Goal: Task Accomplishment & Management: Use online tool/utility

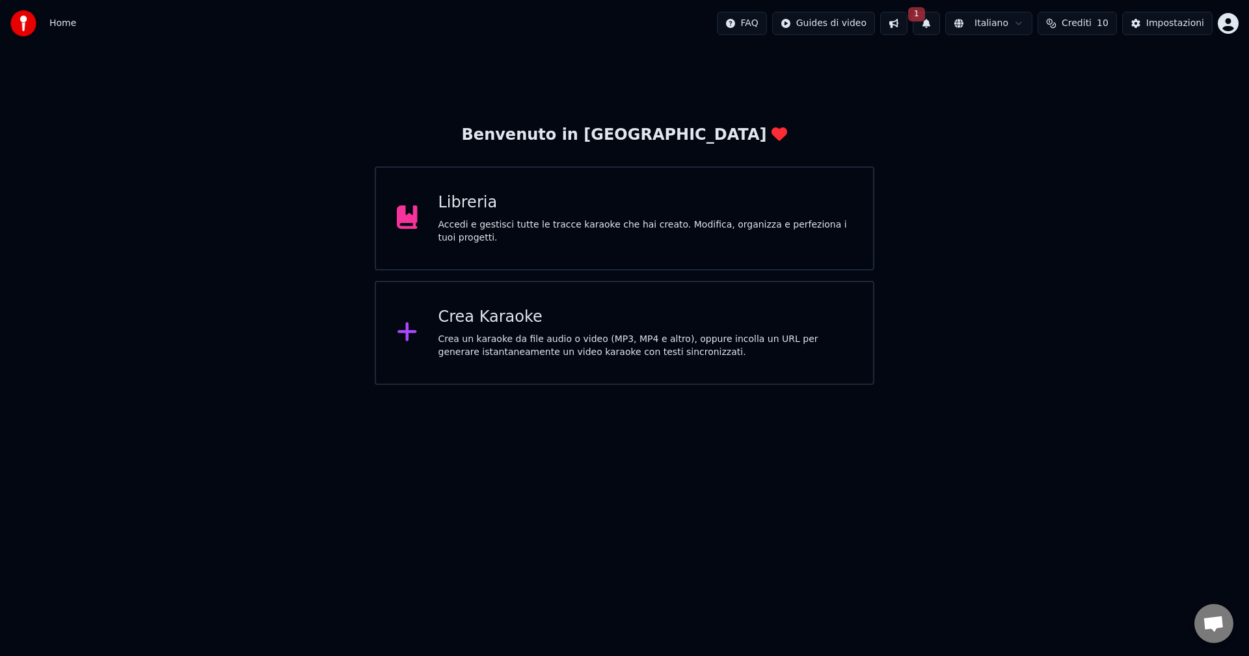
click at [923, 16] on span "1" at bounding box center [916, 14] width 17 height 14
click at [551, 226] on div "Accedi e gestisci tutte le tracce karaoke che hai creato. Modifica, organizza e…" at bounding box center [645, 232] width 414 height 26
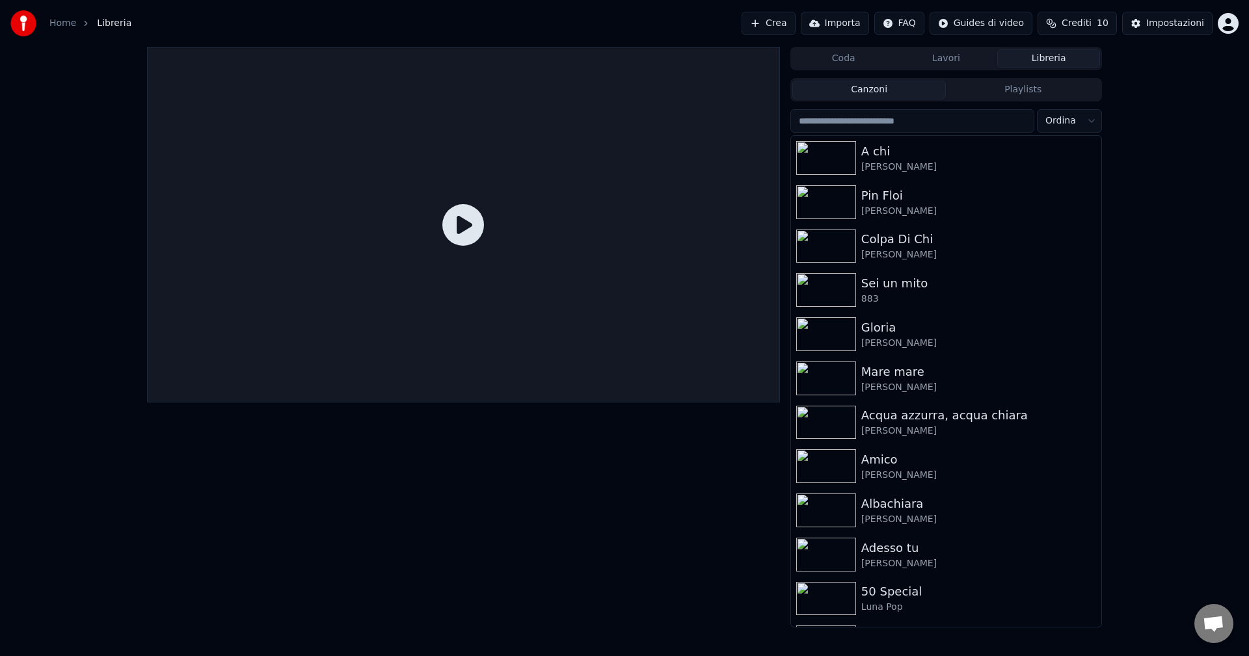
click at [103, 23] on span "Libreria" at bounding box center [114, 23] width 34 height 13
click at [62, 18] on link "Home" at bounding box center [62, 23] width 27 height 13
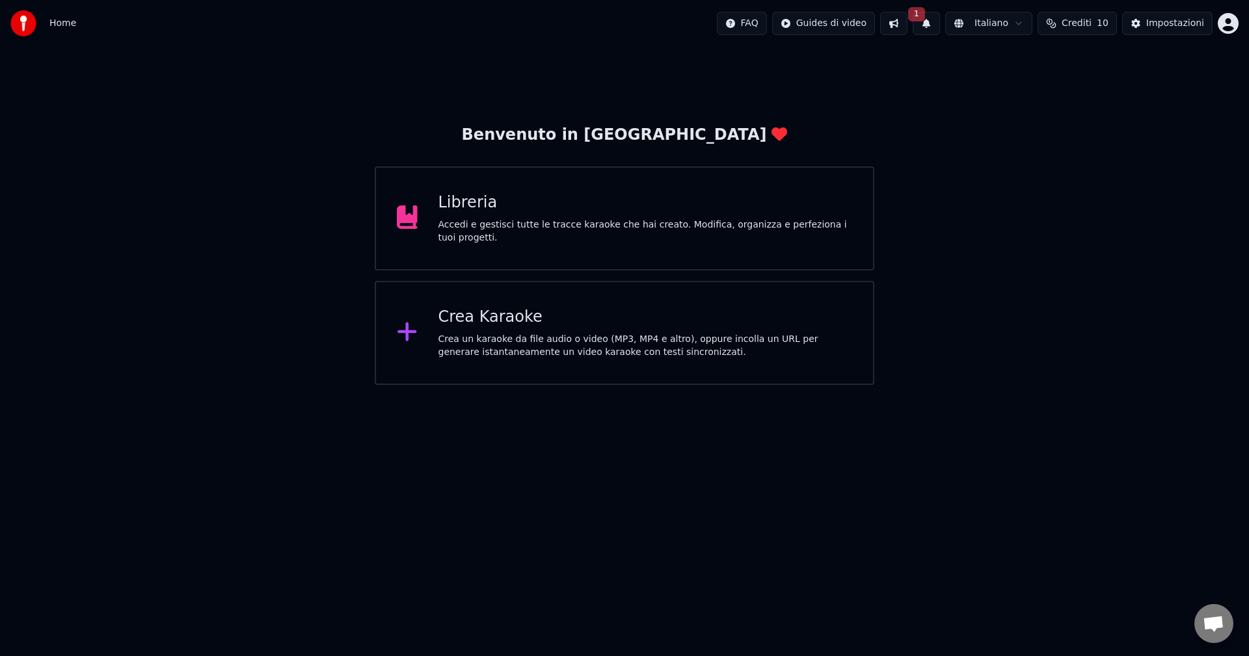
click at [923, 12] on span "1" at bounding box center [916, 14] width 17 height 14
click at [1029, 69] on button "Aggiorna" at bounding box center [1024, 64] width 63 height 23
click at [1181, 25] on div "Impostazioni" at bounding box center [1175, 23] width 58 height 13
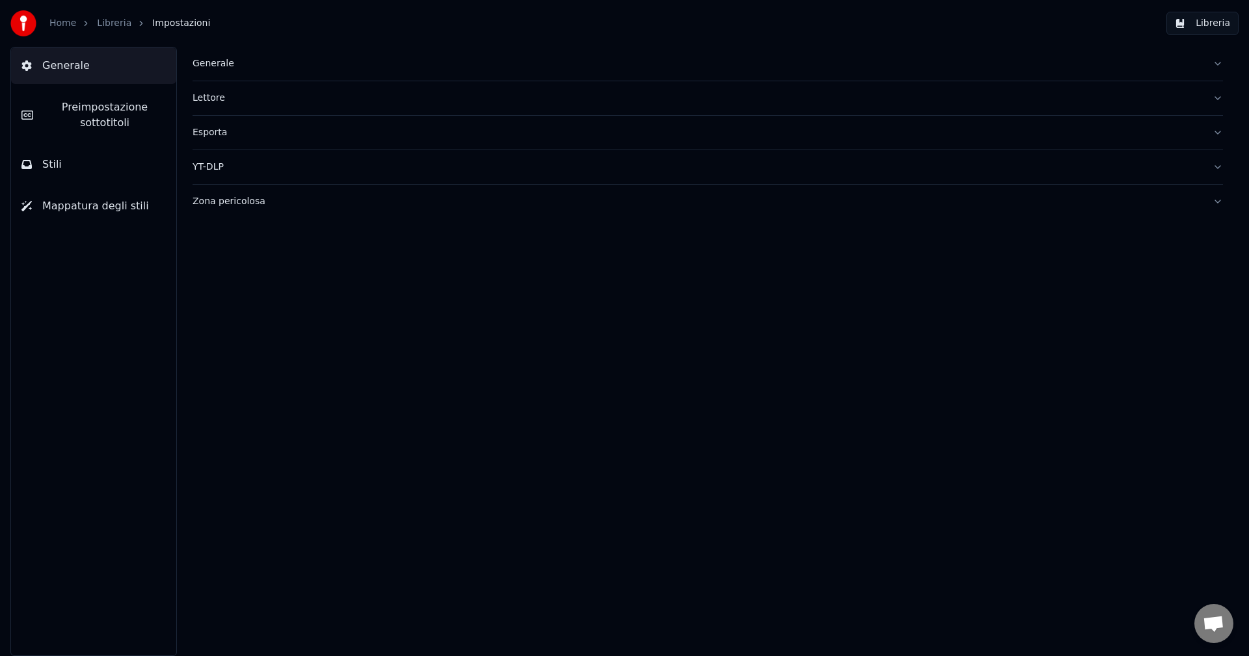
click at [221, 62] on div "Generale" at bounding box center [698, 63] width 1010 height 13
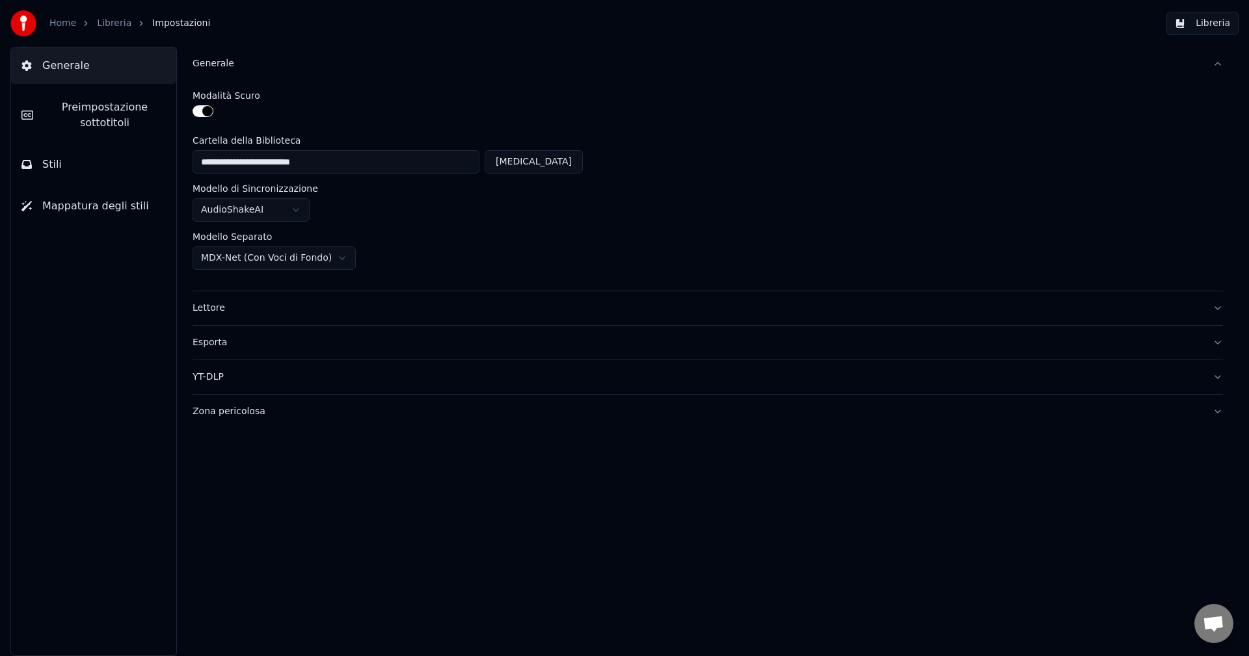
click at [225, 310] on div "Lettore" at bounding box center [698, 308] width 1010 height 13
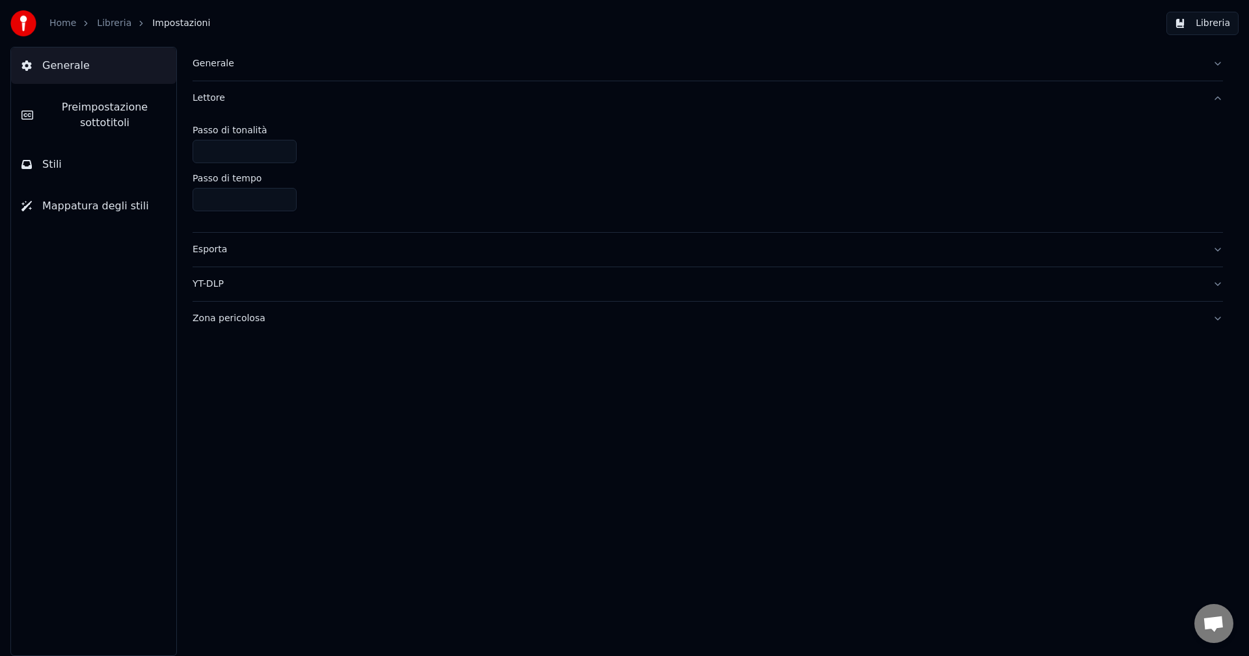
click at [1191, 28] on button "Libreria" at bounding box center [1202, 23] width 72 height 23
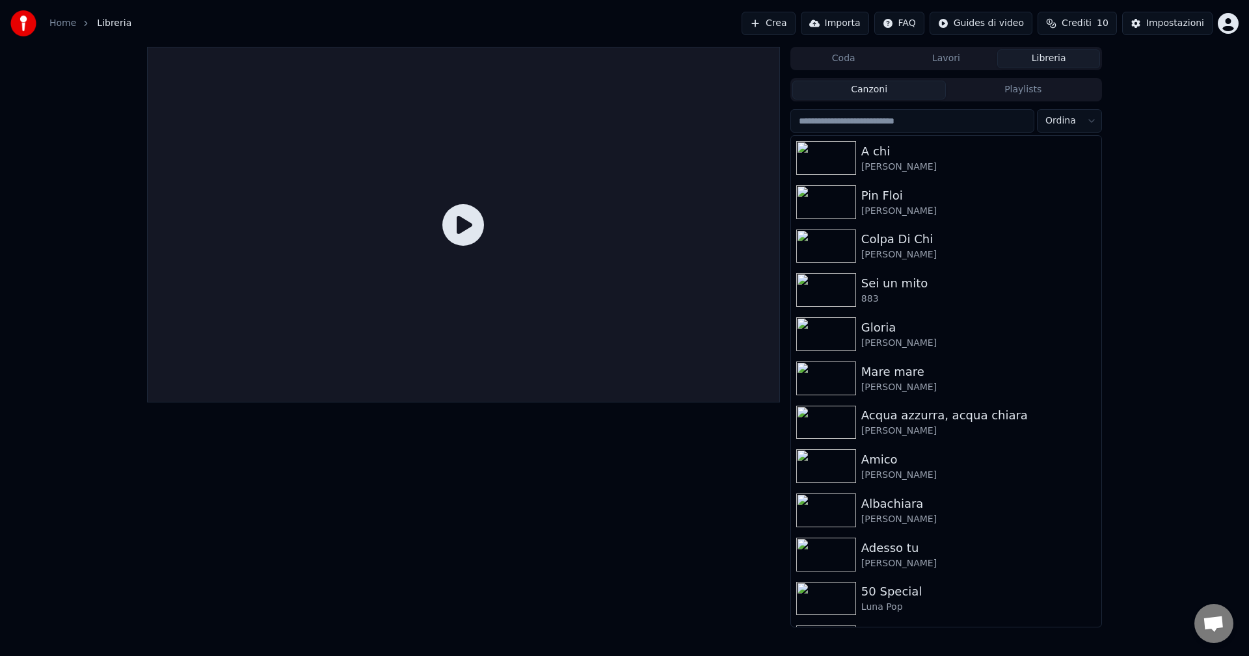
click at [1081, 120] on html "Home Libreria Crea Importa FAQ Guides di video Crediti 10 Impostazioni Coda Lav…" at bounding box center [624, 328] width 1249 height 656
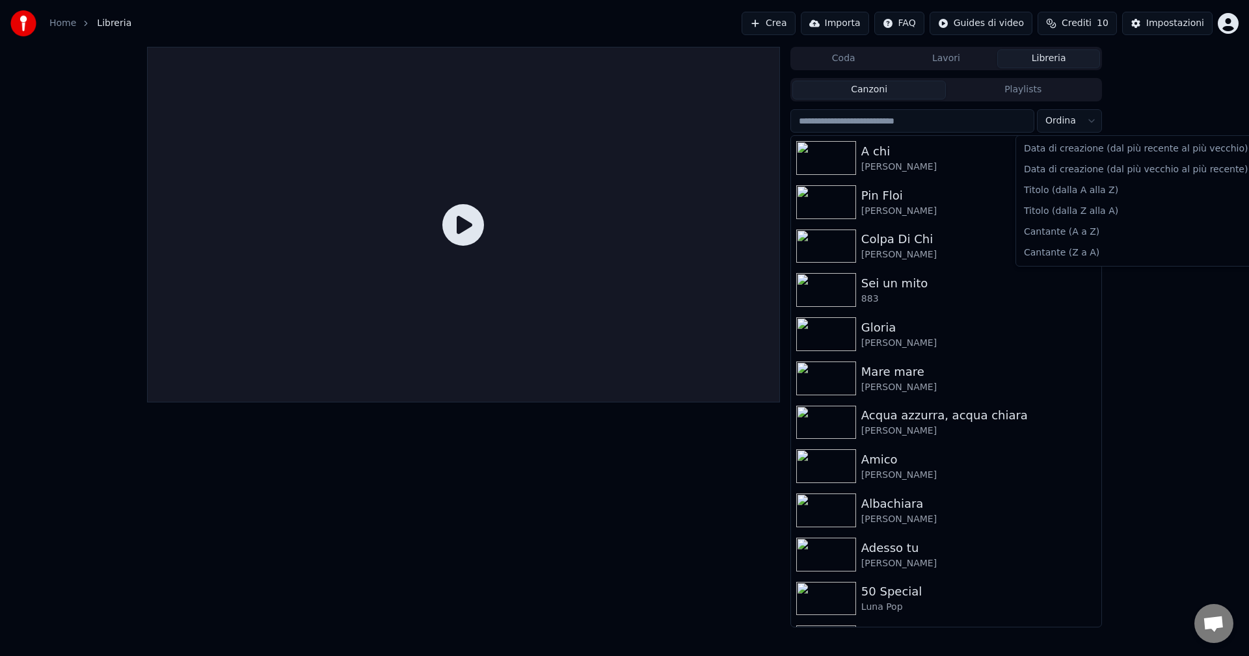
click at [1084, 122] on html "Home Libreria Crea Importa FAQ Guides di video Crediti 10 Impostazioni Coda Lav…" at bounding box center [624, 328] width 1249 height 656
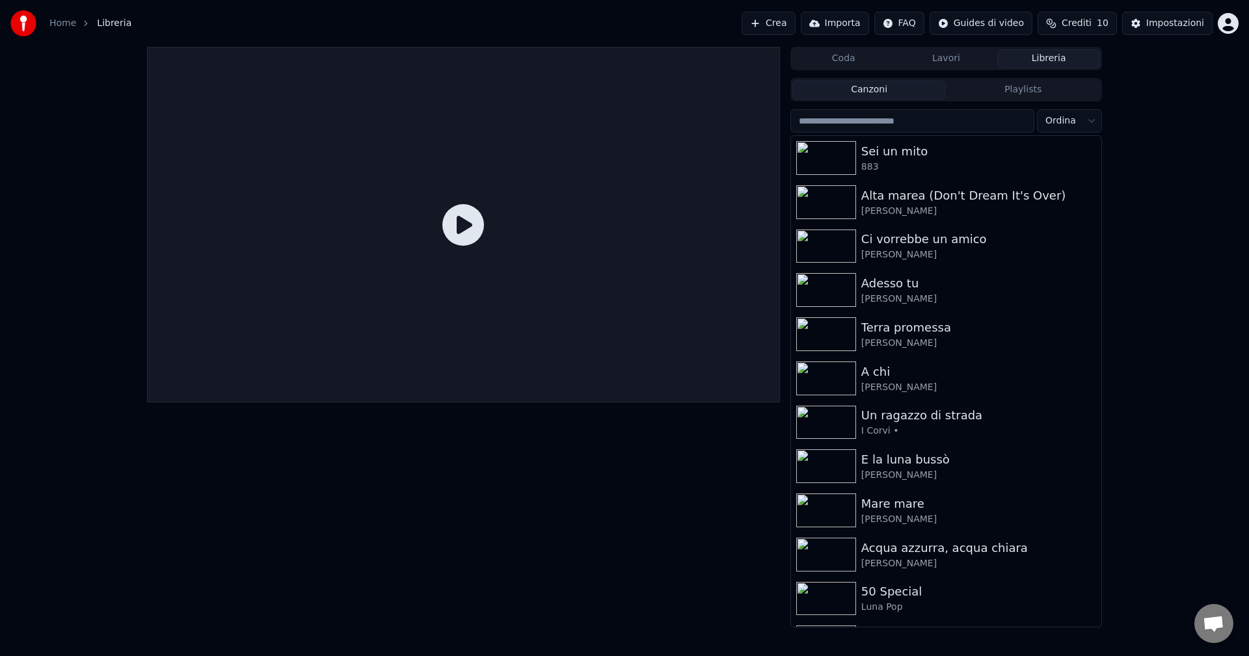
click at [851, 25] on button "Importa" at bounding box center [835, 23] width 68 height 23
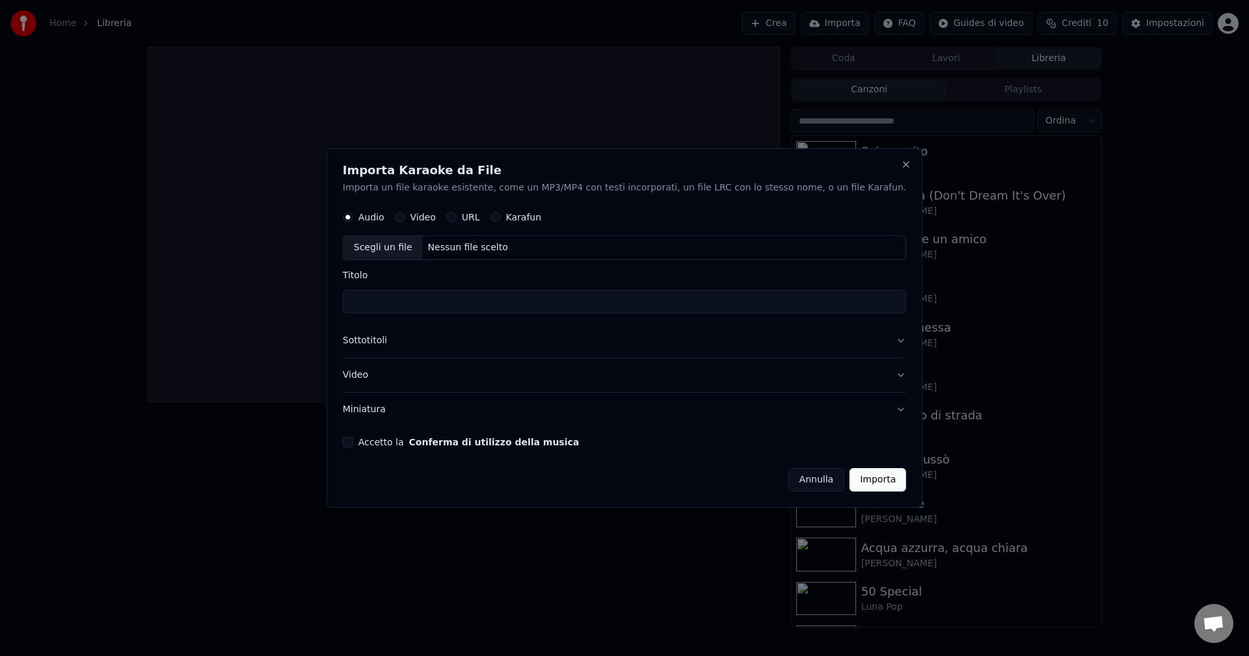
click at [416, 246] on div "Scegli un file" at bounding box center [382, 248] width 79 height 23
click at [405, 217] on button "Video" at bounding box center [400, 218] width 10 height 10
click at [408, 249] on div "Scegli un file" at bounding box center [382, 248] width 79 height 23
drag, startPoint x: 684, startPoint y: 304, endPoint x: 542, endPoint y: 297, distance: 142.0
click at [542, 297] on input "**********" at bounding box center [624, 302] width 563 height 23
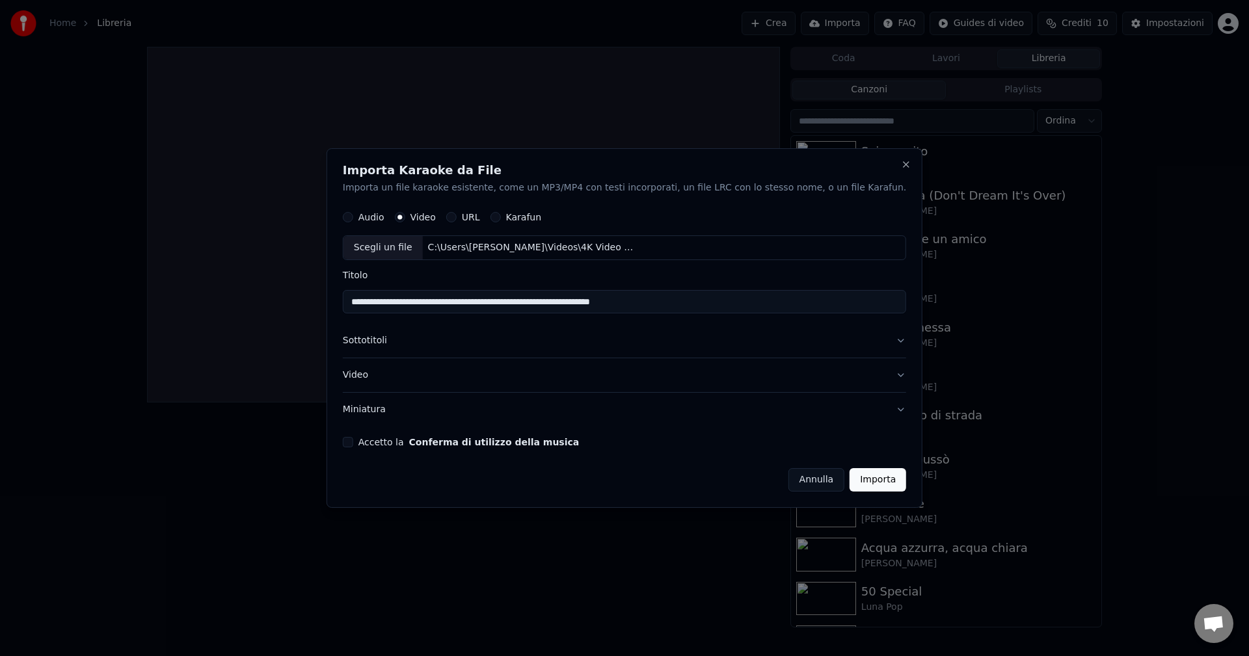
click at [409, 438] on button "Conferma di utilizzo della musica" at bounding box center [494, 442] width 170 height 9
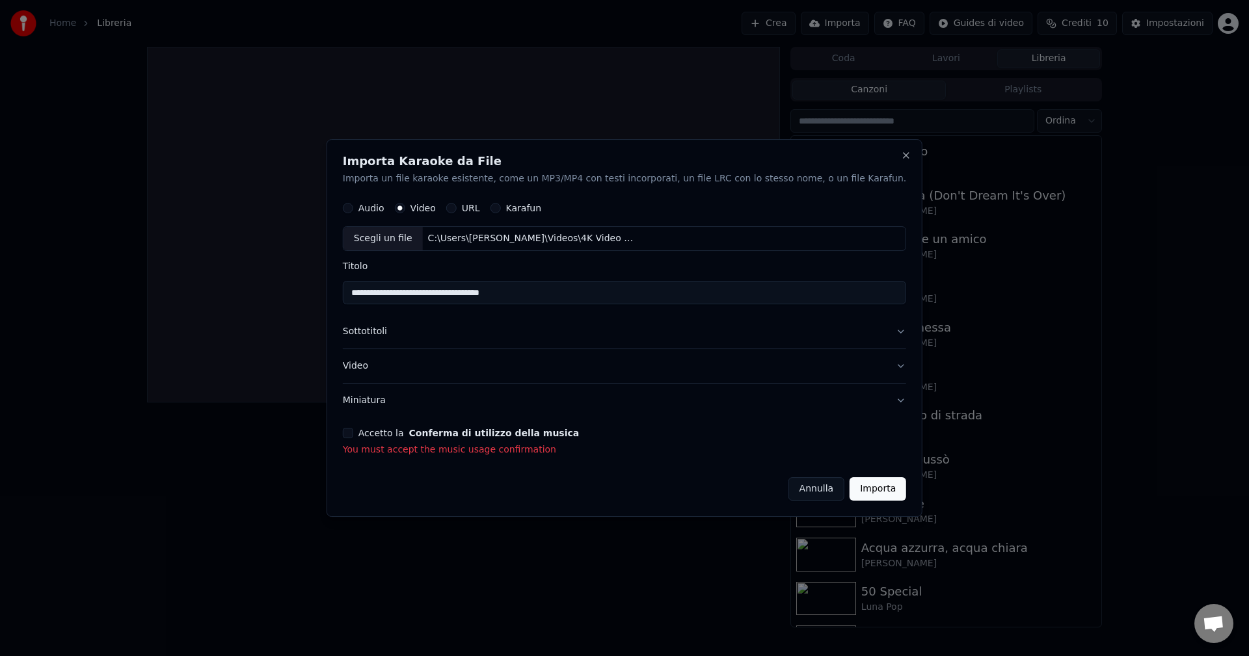
click at [459, 294] on input "**********" at bounding box center [624, 293] width 563 height 23
type input "**********"
click at [353, 433] on button "Accetto la Conferma di utilizzo della musica" at bounding box center [348, 433] width 10 height 10
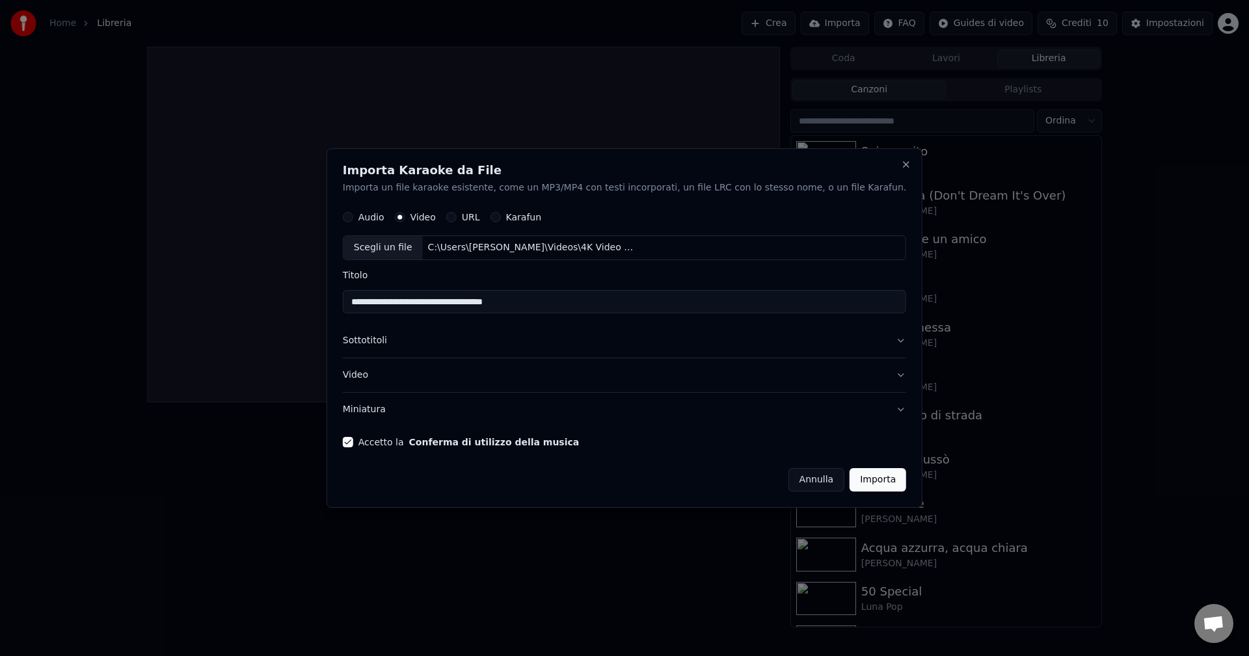
click at [849, 480] on button "Importa" at bounding box center [877, 479] width 57 height 23
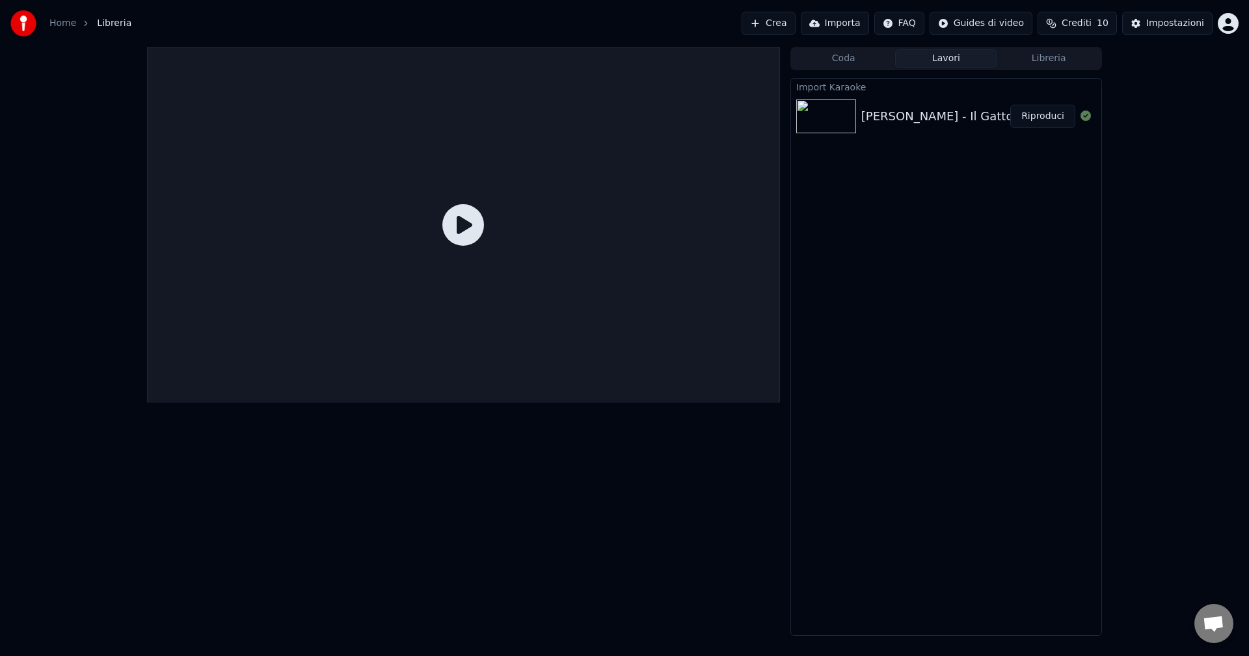
click at [1043, 116] on button "Riproduci" at bounding box center [1042, 116] width 65 height 23
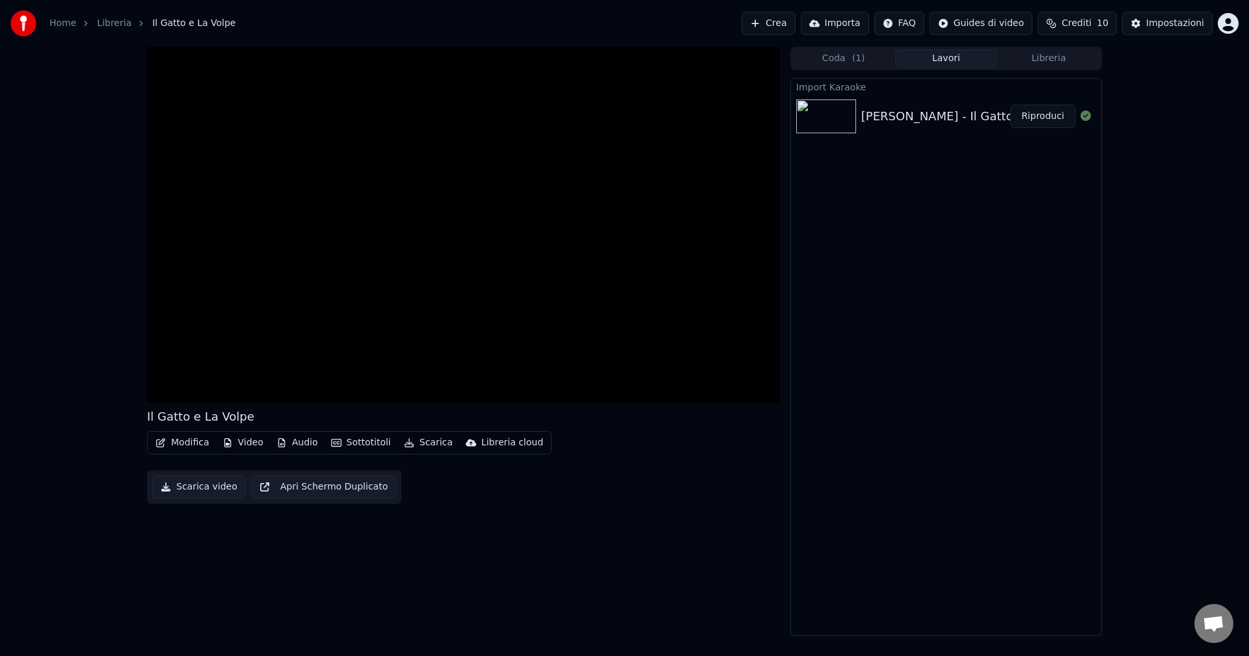
click at [844, 58] on button "Coda ( 1 )" at bounding box center [843, 58] width 103 height 19
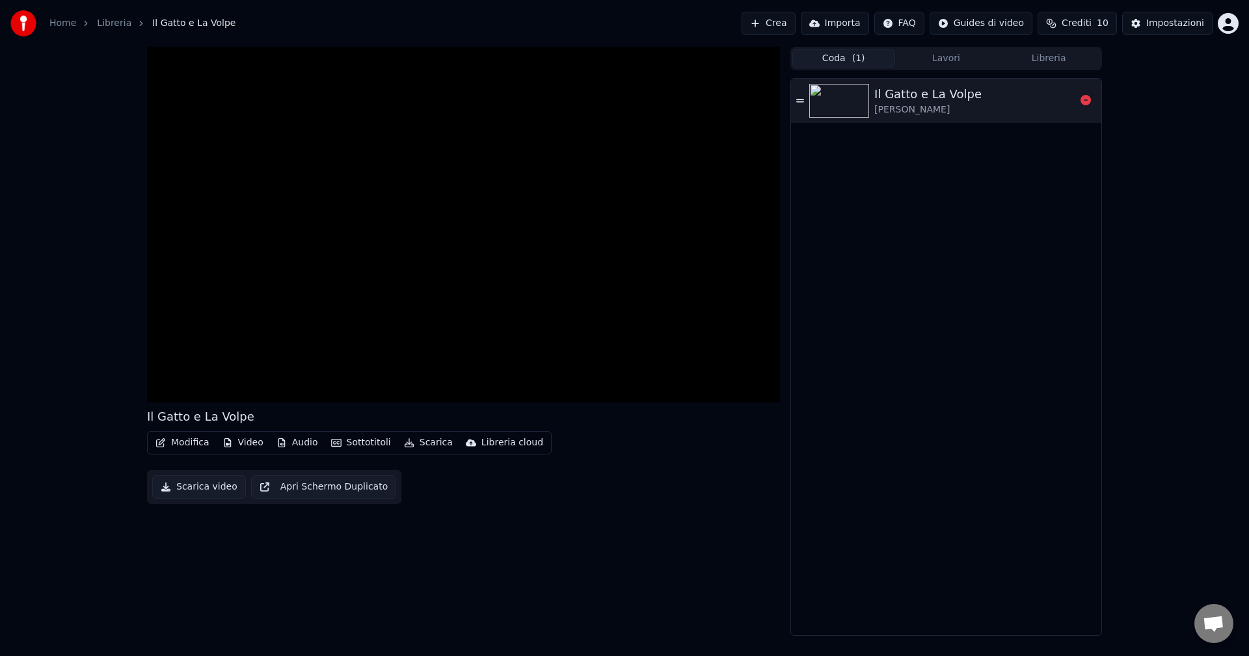
click at [796, 98] on icon at bounding box center [800, 100] width 8 height 9
click at [956, 59] on button "Lavori" at bounding box center [946, 58] width 103 height 19
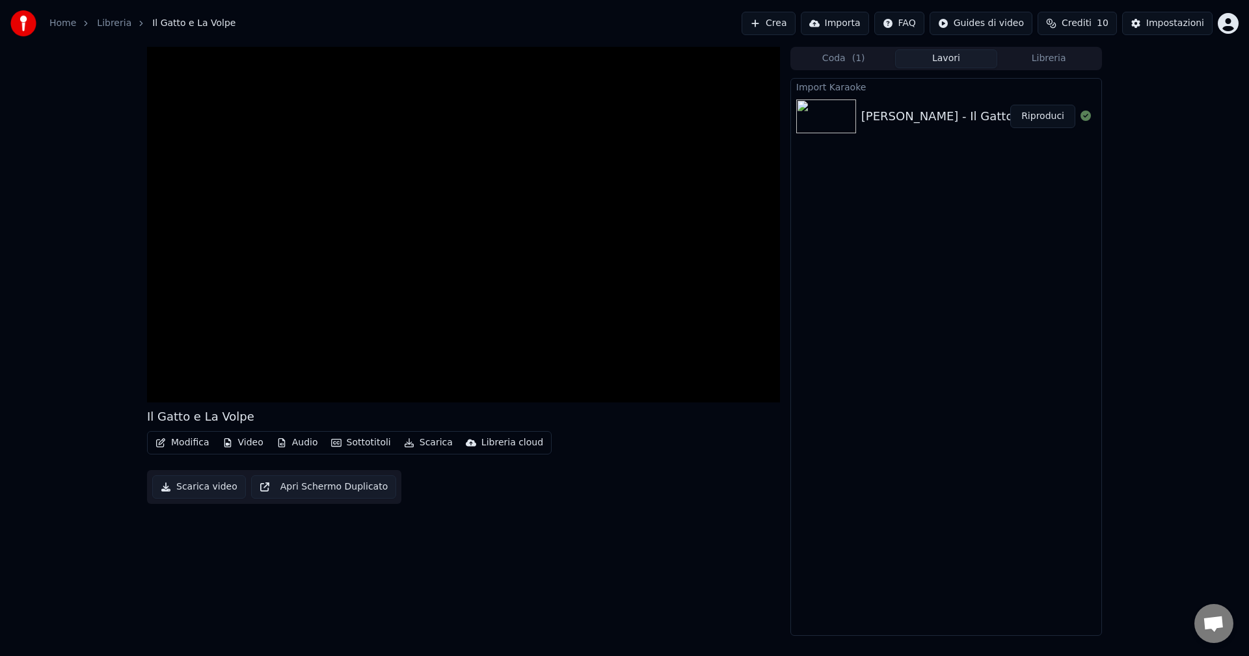
click at [931, 116] on div "Edoardo Bennato - Il Gatto e La Volpe" at bounding box center [969, 116] width 216 height 18
click at [1056, 66] on button "Libreria" at bounding box center [1048, 58] width 103 height 19
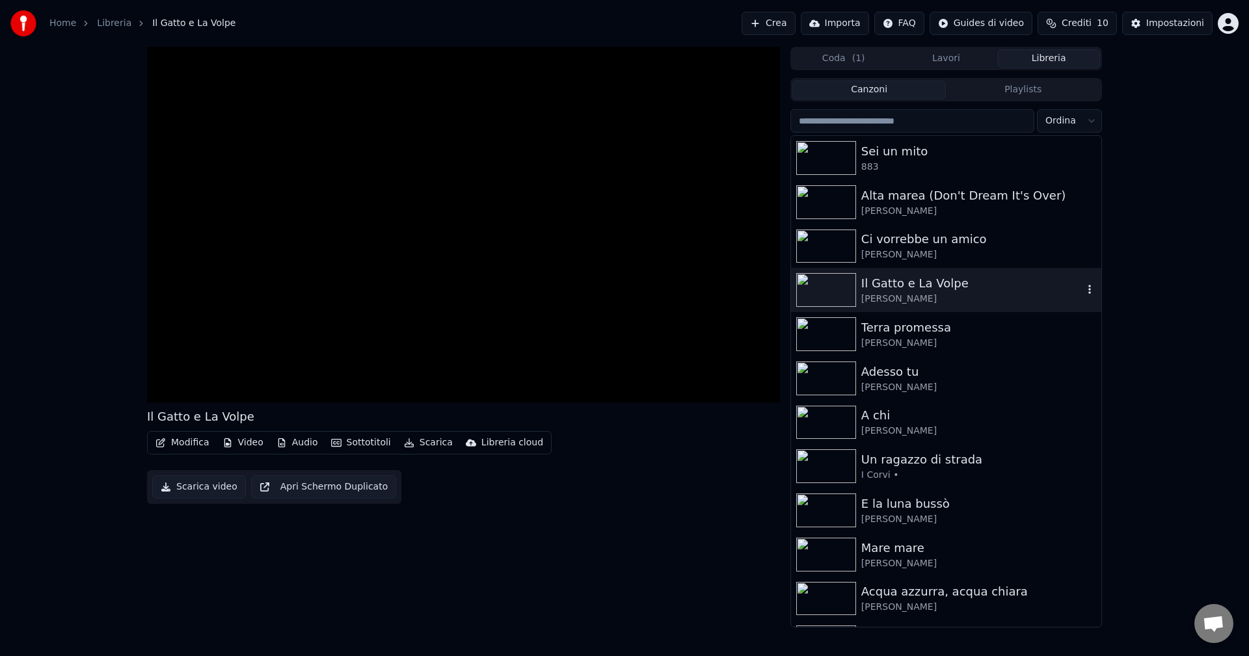
click at [932, 291] on div "Il Gatto e La Volpe" at bounding box center [972, 283] width 222 height 18
click at [1083, 292] on icon "button" at bounding box center [1089, 289] width 13 height 10
click at [1054, 395] on div "Elimina" at bounding box center [1084, 397] width 132 height 21
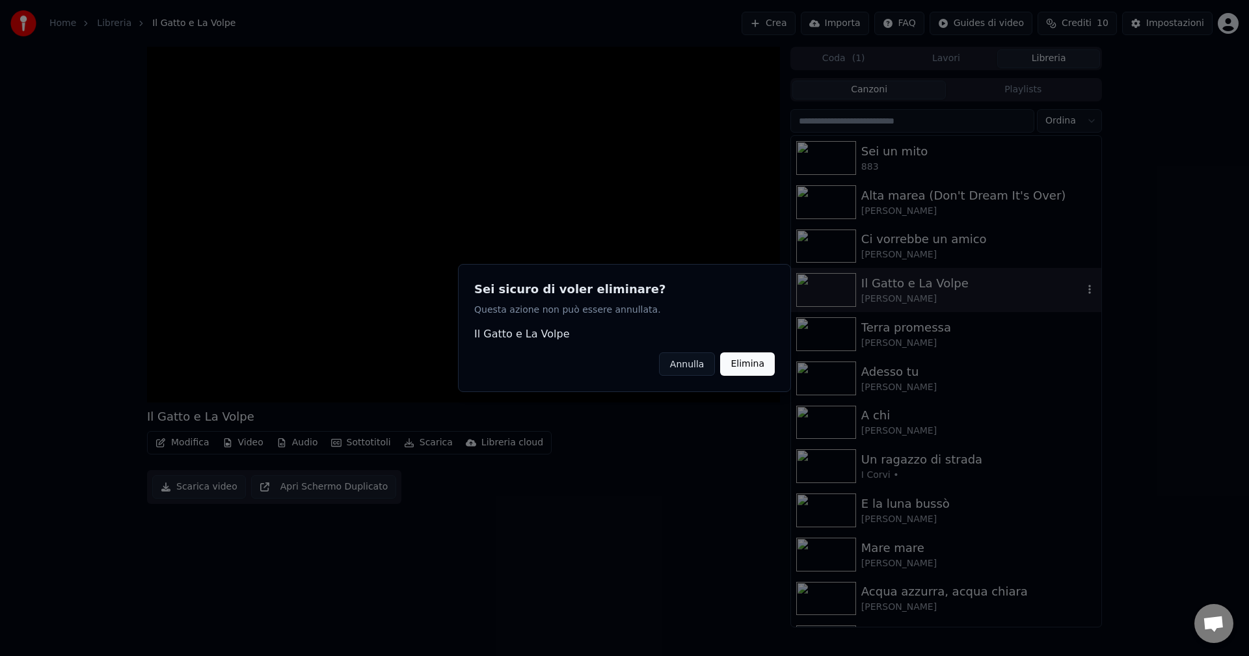
click at [753, 363] on button "Elimina" at bounding box center [747, 364] width 55 height 23
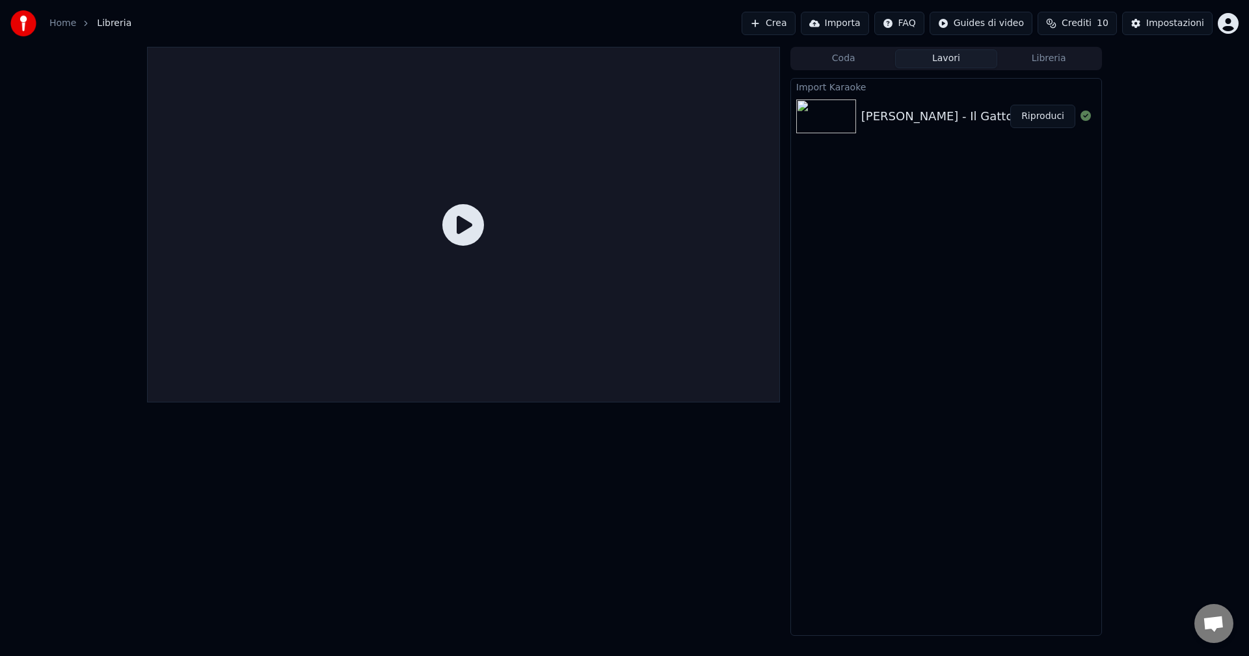
click at [949, 57] on button "Lavori" at bounding box center [946, 58] width 103 height 19
click at [843, 23] on button "Importa" at bounding box center [835, 23] width 68 height 23
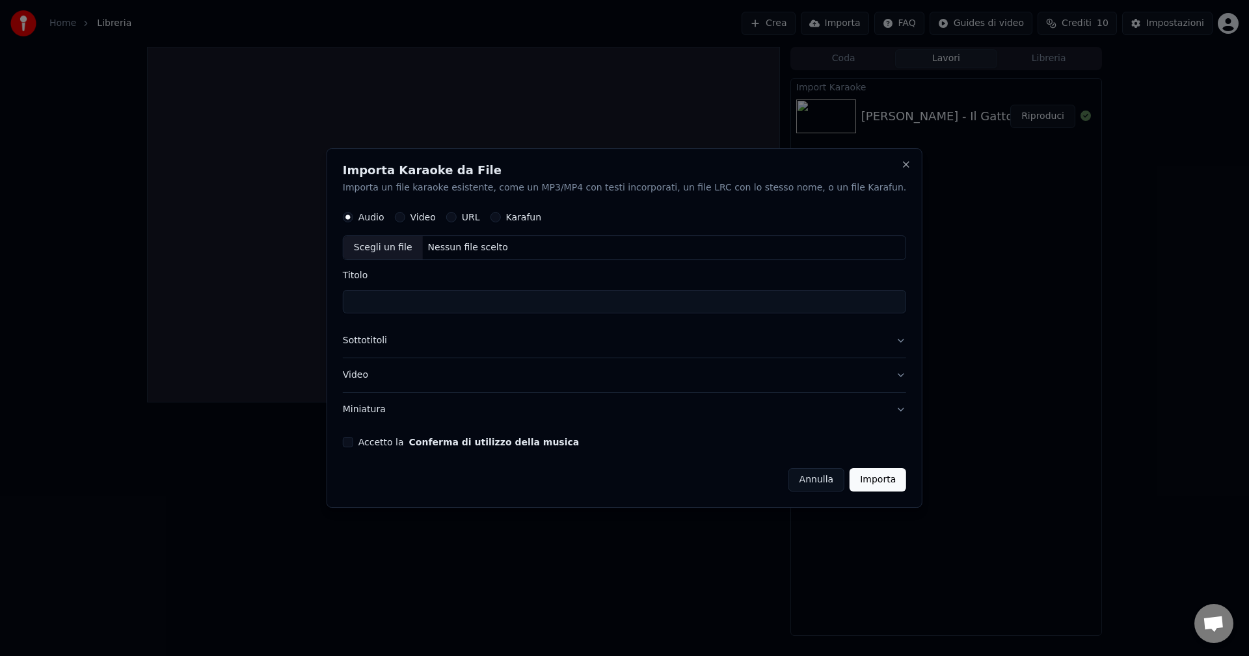
click at [862, 338] on button "Sottotitoli" at bounding box center [624, 342] width 563 height 34
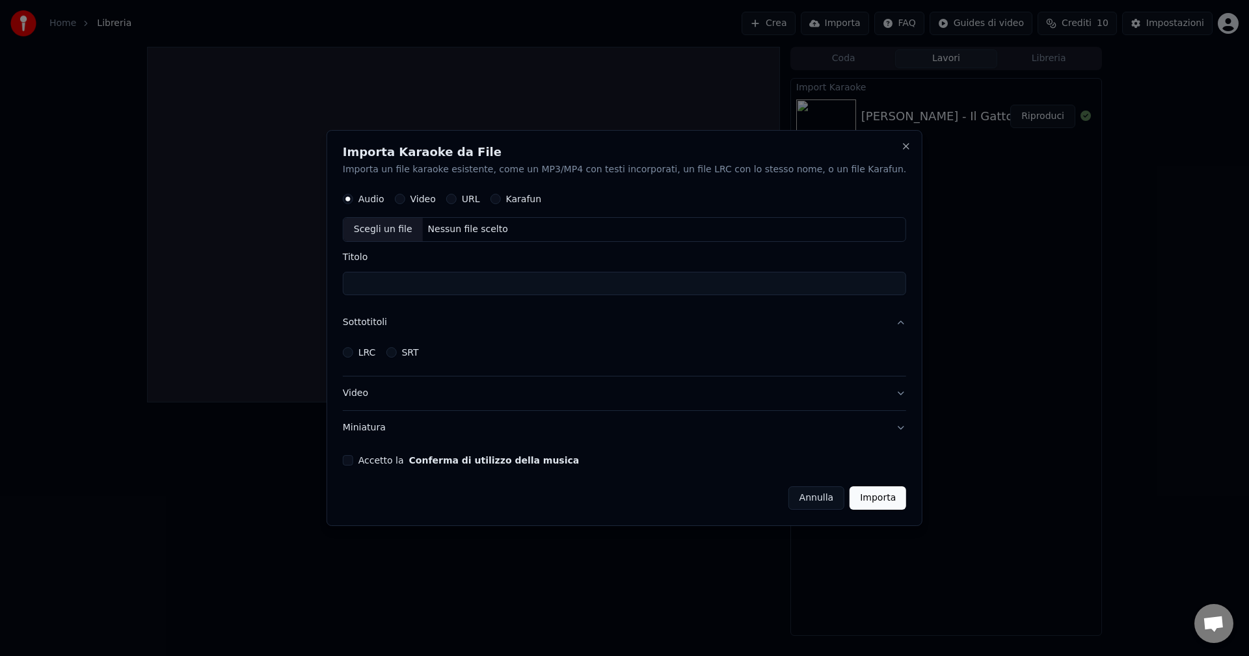
click at [382, 399] on button "Video" at bounding box center [624, 394] width 563 height 34
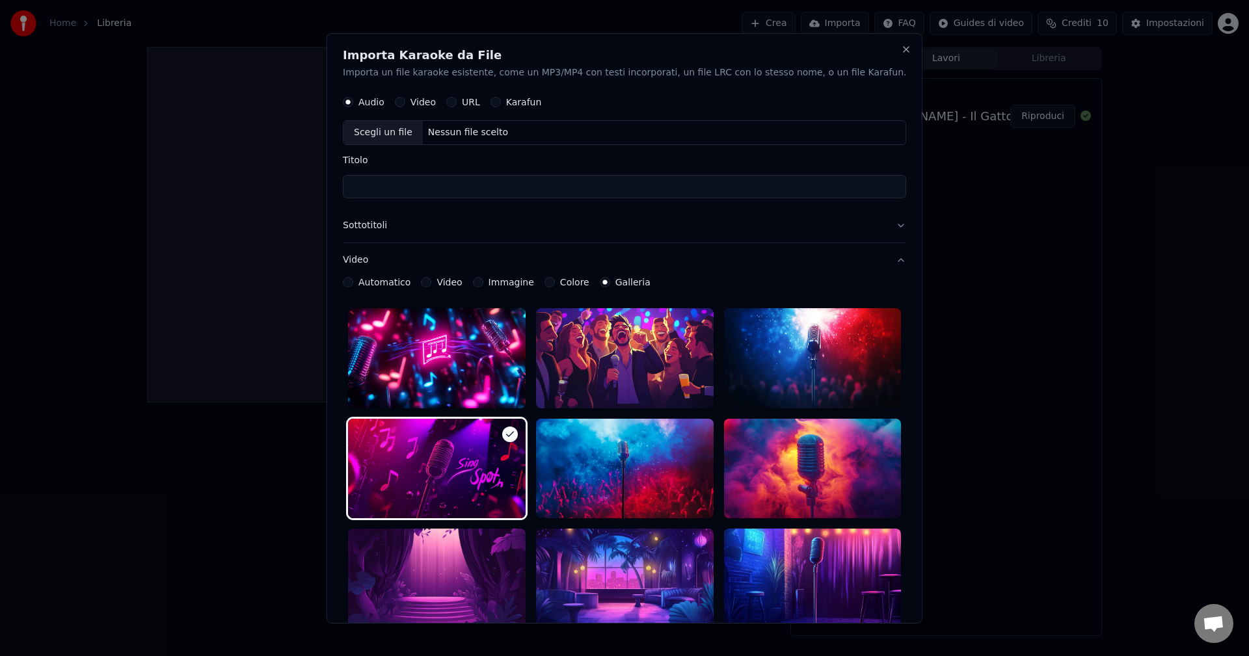
click at [353, 282] on button "Automatico" at bounding box center [348, 282] width 10 height 10
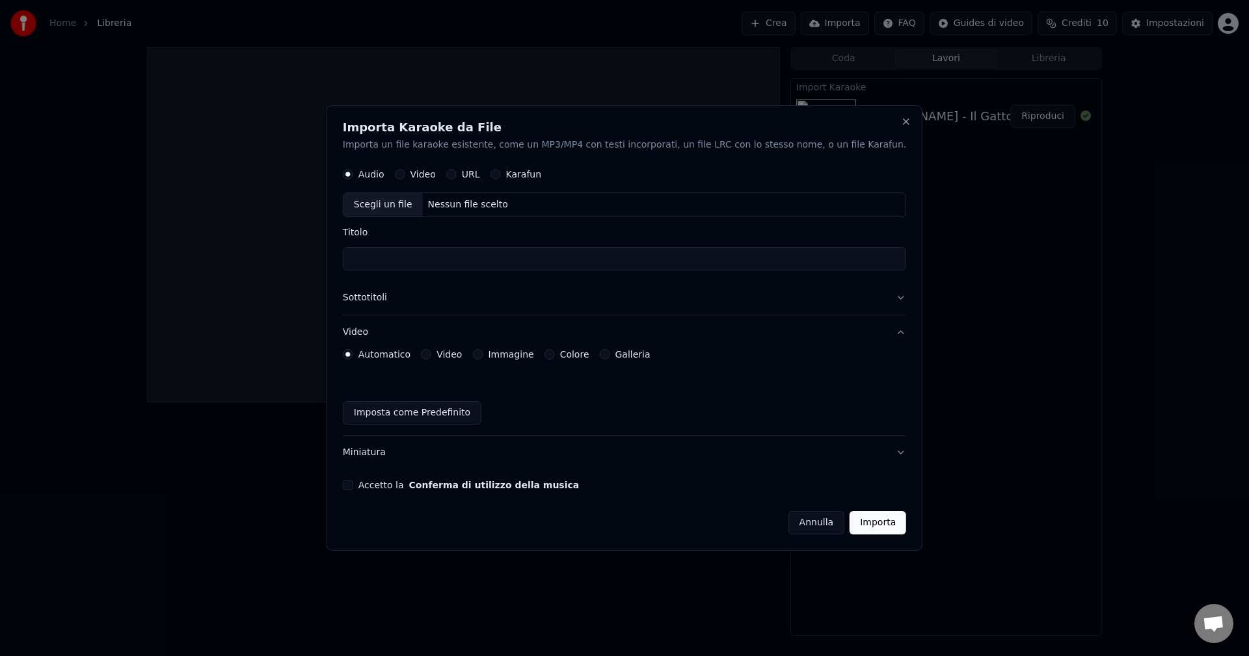
click at [402, 300] on button "Sottotitoli" at bounding box center [624, 299] width 563 height 34
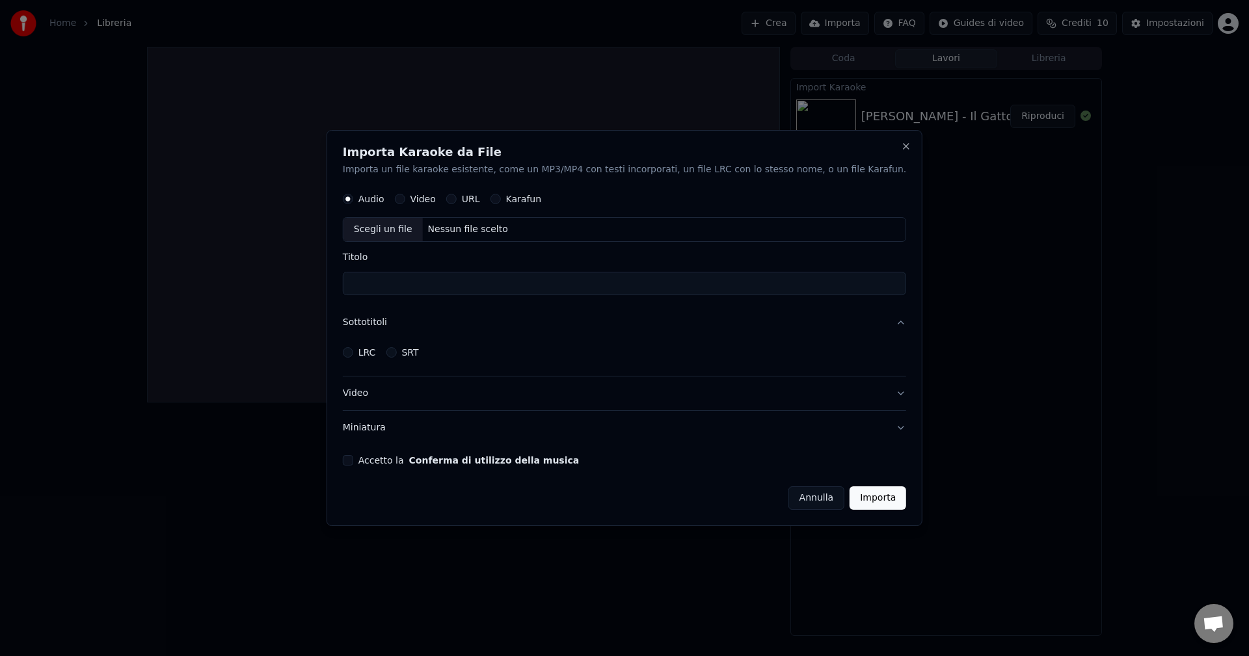
click at [457, 200] on button "URL" at bounding box center [451, 199] width 10 height 10
click at [519, 228] on input "text" at bounding box center [624, 230] width 563 height 26
paste input "**********"
type input "**********"
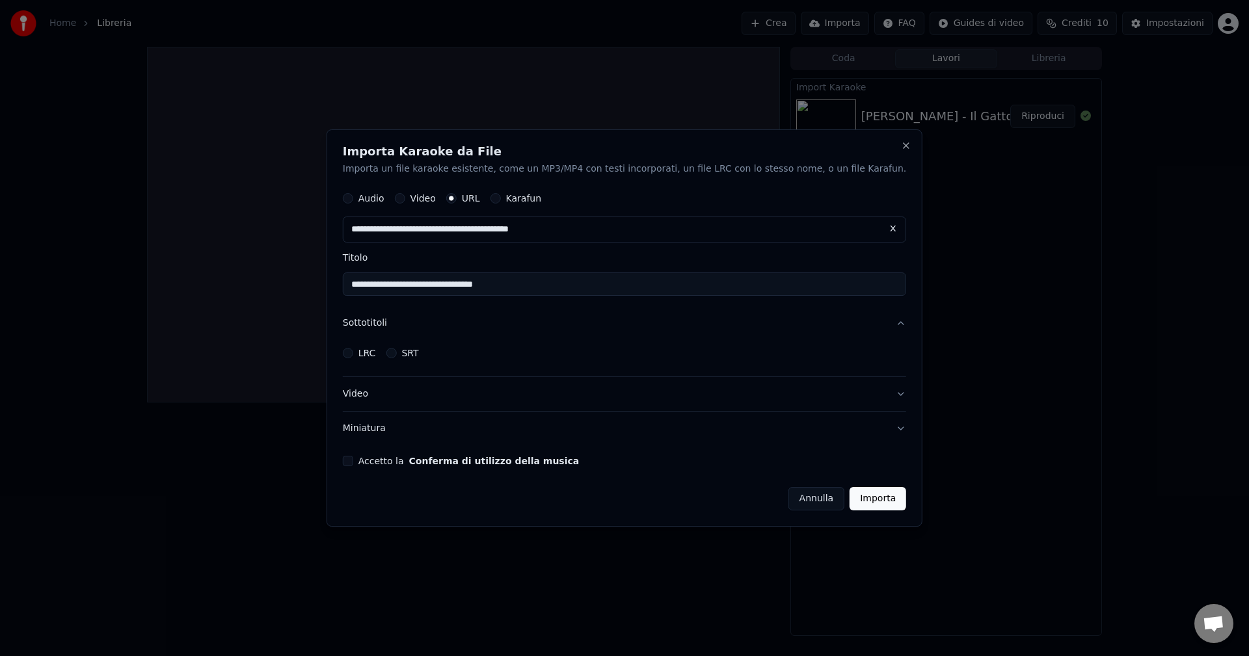
type input "**********"
click at [353, 461] on button "Accetto la Conferma di utilizzo della musica" at bounding box center [348, 461] width 10 height 10
click at [849, 498] on button "Importa" at bounding box center [877, 498] width 57 height 23
type input "**********"
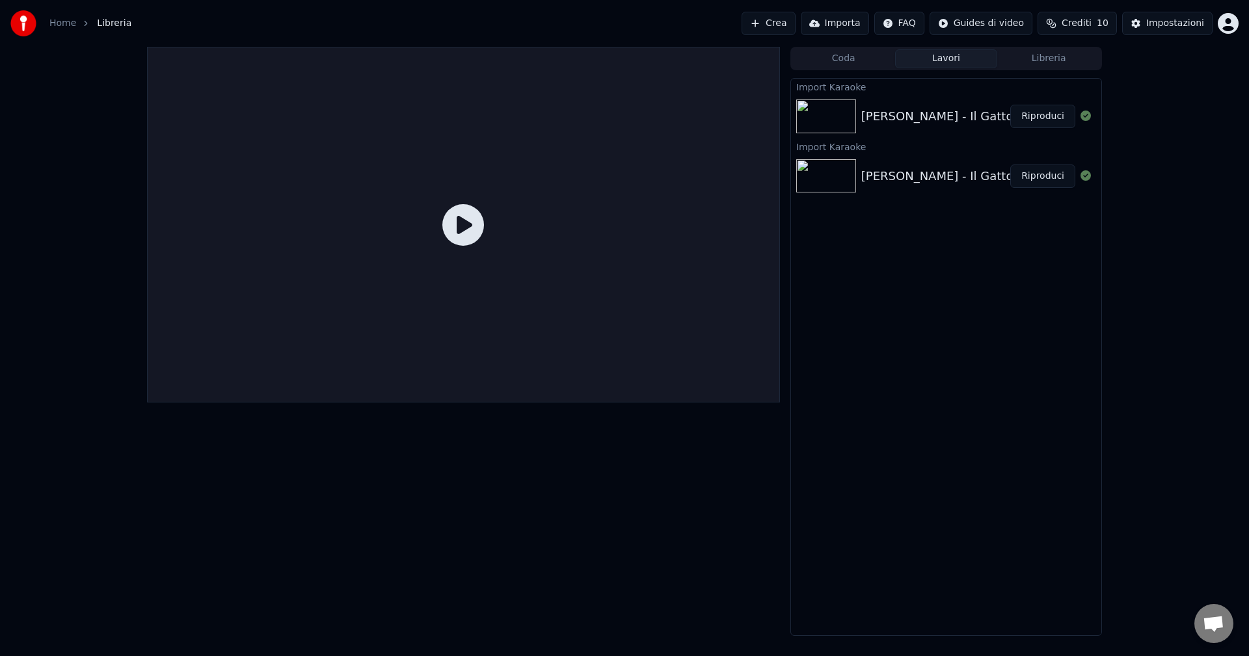
click at [870, 121] on div "Edoardo Bennato - Il Gatto e La Volpe" at bounding box center [969, 116] width 216 height 18
click at [1047, 117] on button "Riproduci" at bounding box center [1042, 116] width 65 height 23
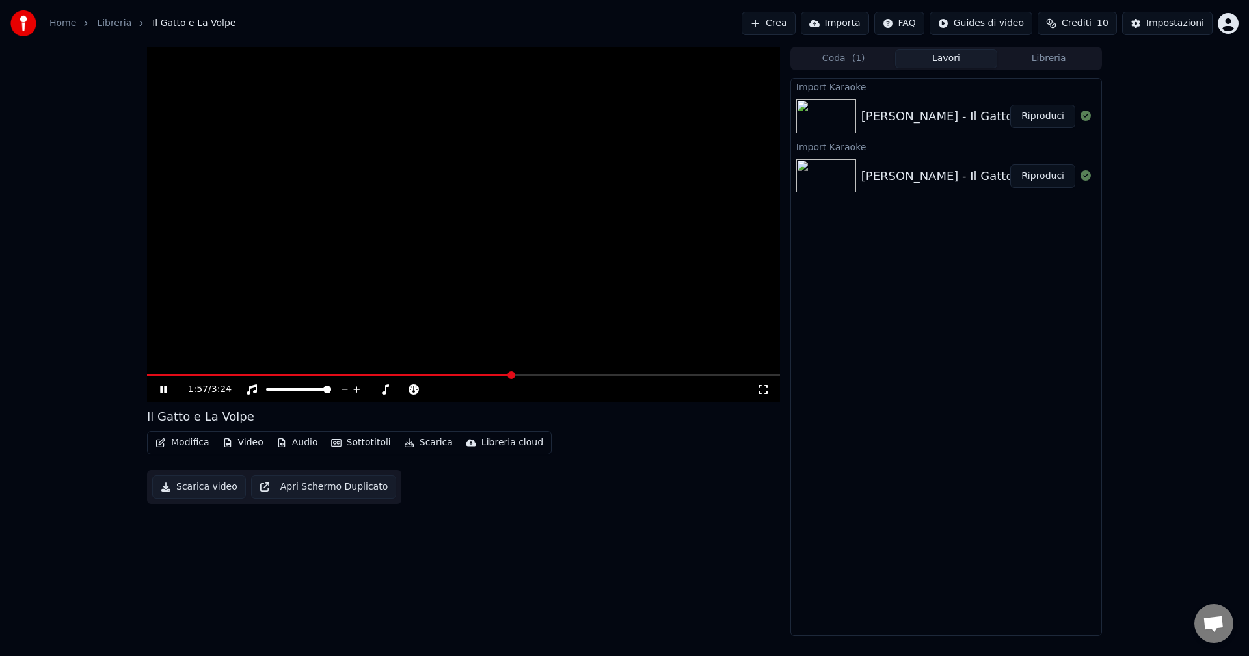
click at [698, 377] on span at bounding box center [463, 375] width 633 height 3
click at [753, 376] on span at bounding box center [463, 375] width 633 height 3
click at [711, 375] on span at bounding box center [429, 375] width 565 height 3
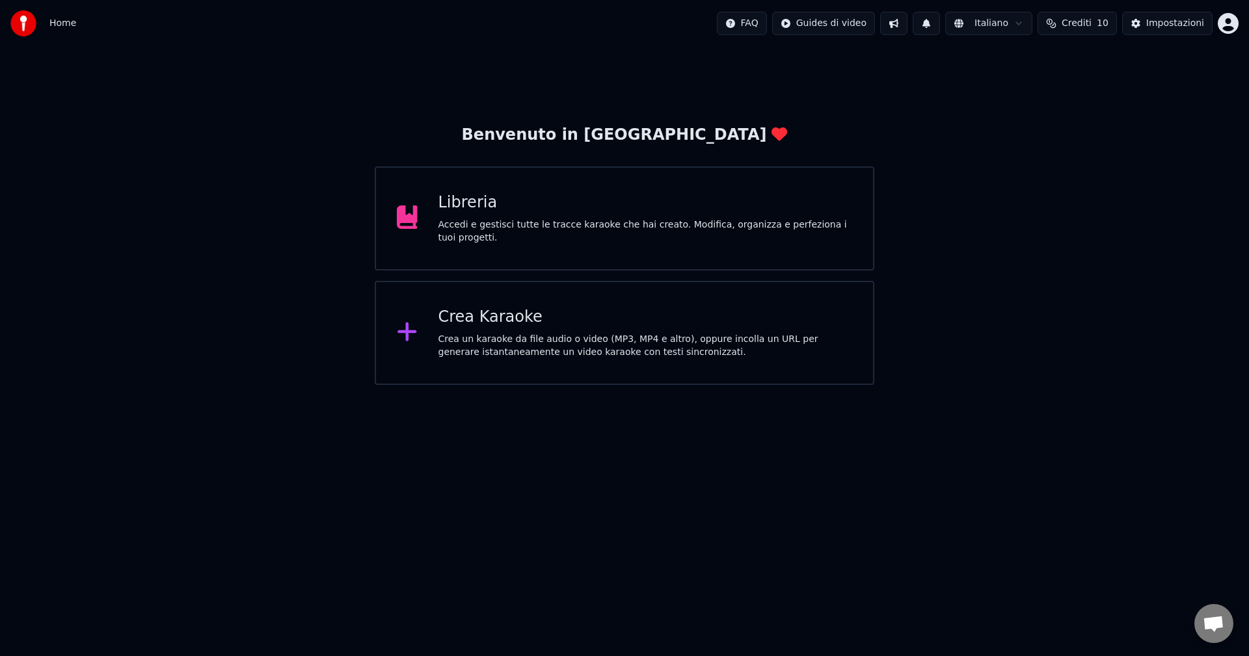
click at [598, 234] on div "Accedi e gestisci tutte le tracce karaoke che hai creato. Modifica, organizza e…" at bounding box center [645, 232] width 414 height 26
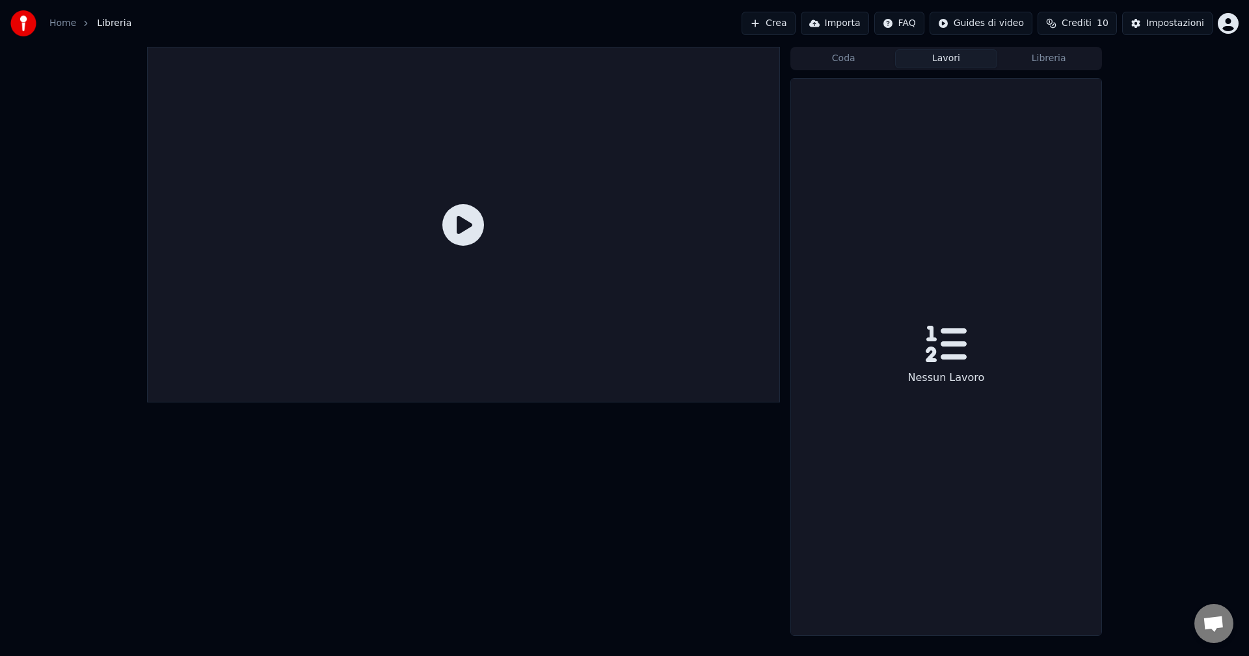
click at [952, 63] on button "Lavori" at bounding box center [946, 58] width 103 height 19
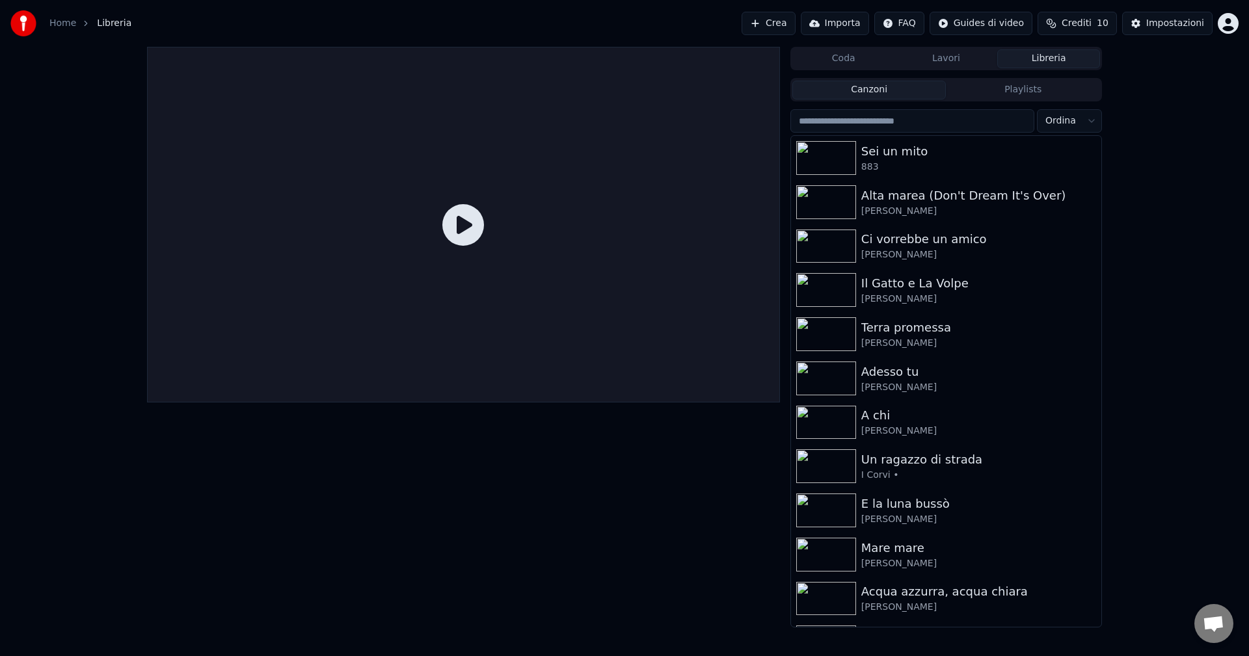
click at [1043, 67] on button "Libreria" at bounding box center [1048, 58] width 103 height 19
click at [931, 589] on div "Acqua azzurra, acqua chiara" at bounding box center [972, 592] width 222 height 18
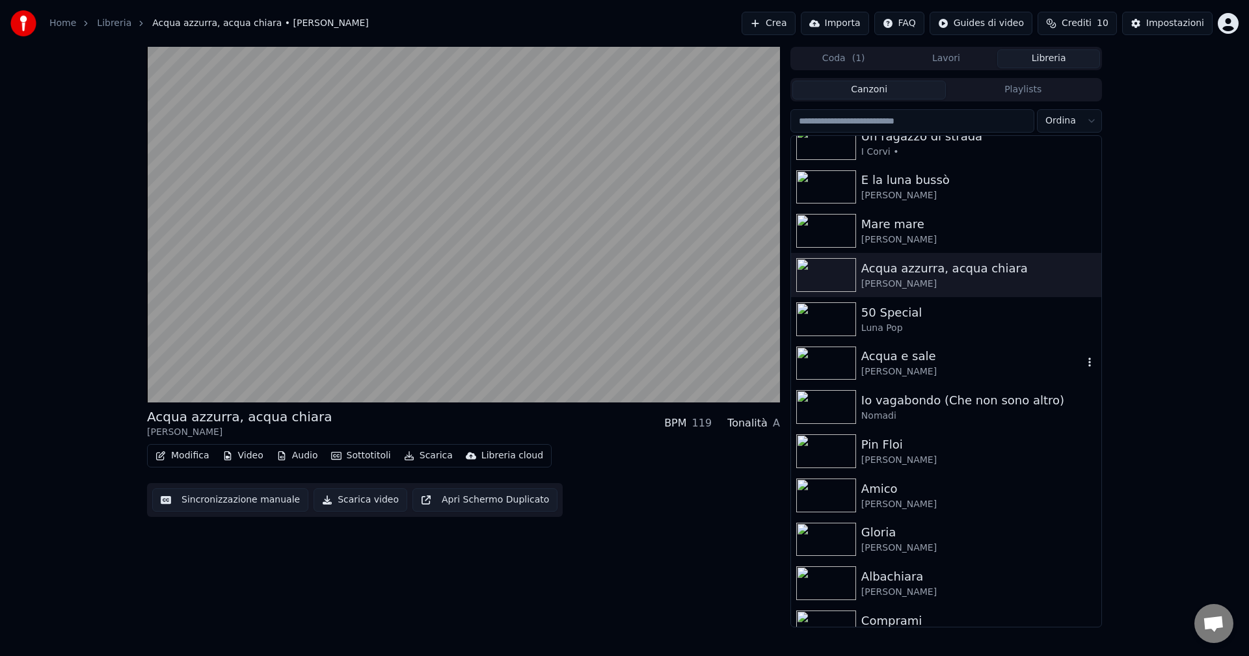
scroll to position [325, 0]
click at [902, 614] on div "Comprami" at bounding box center [972, 620] width 222 height 18
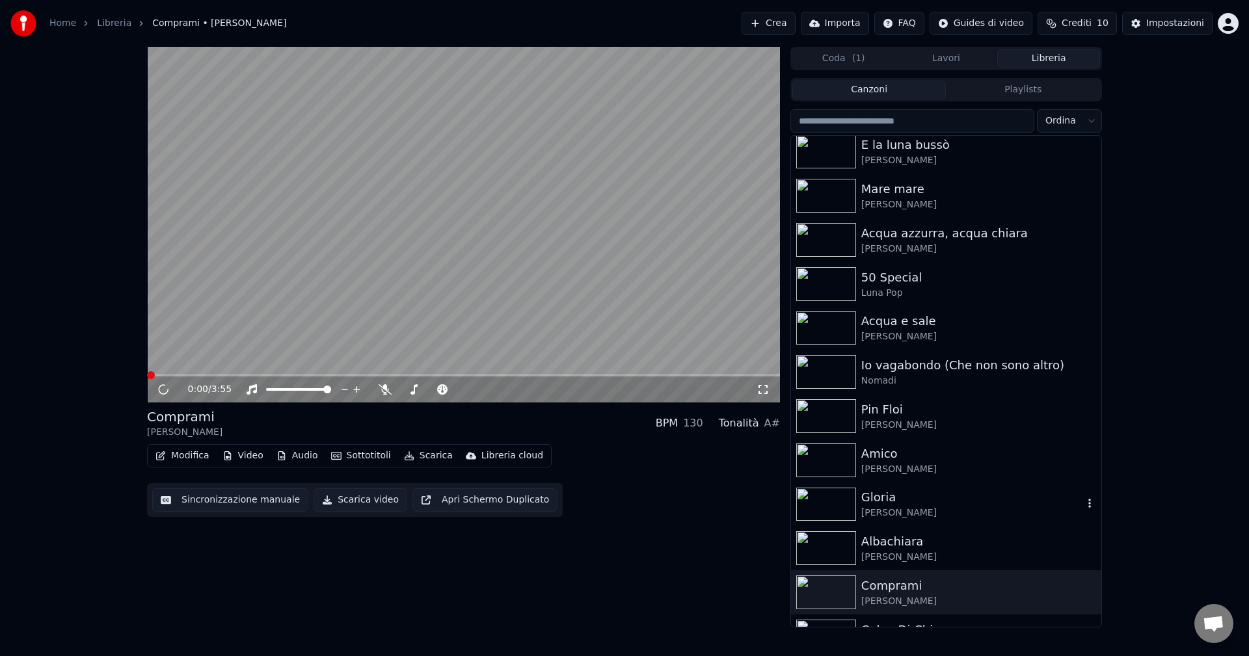
scroll to position [392, 0]
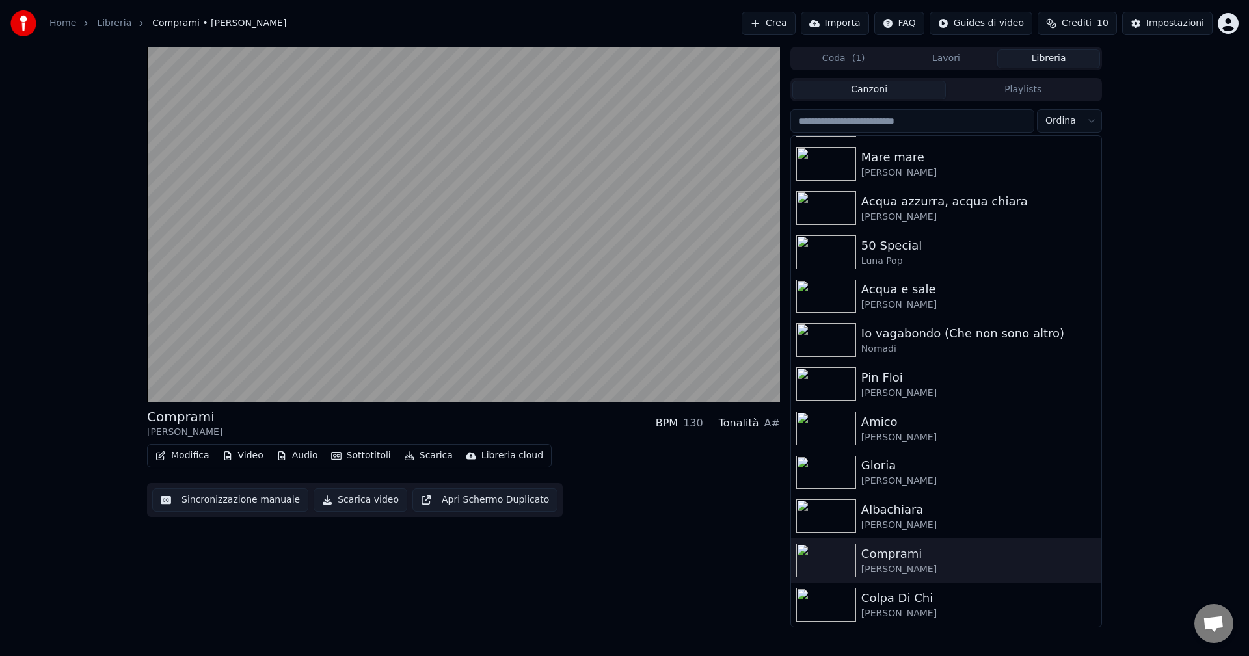
click at [1150, 256] on div "Comprami Viola Valentino BPM 130 Tonalità A# Modifica Video Audio Sottotitoli S…" at bounding box center [624, 337] width 1249 height 581
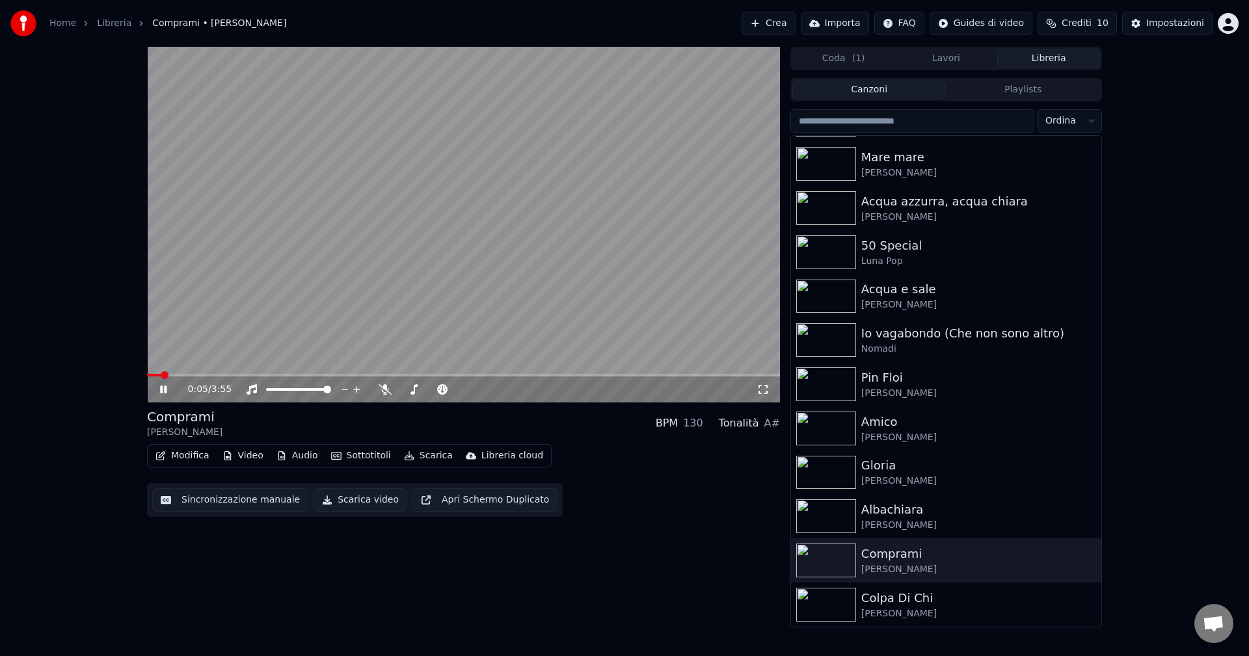
click at [166, 389] on icon at bounding box center [163, 390] width 7 height 8
drag, startPoint x: 1101, startPoint y: 353, endPoint x: 1116, endPoint y: 343, distance: 17.0
click at [1102, 374] on div "0:05 / 3:55 Comprami Viola Valentino BPM 130 Tonalità A# Modifica Video Audio S…" at bounding box center [625, 337] width 976 height 581
click at [844, 27] on button "Importa" at bounding box center [835, 23] width 68 height 23
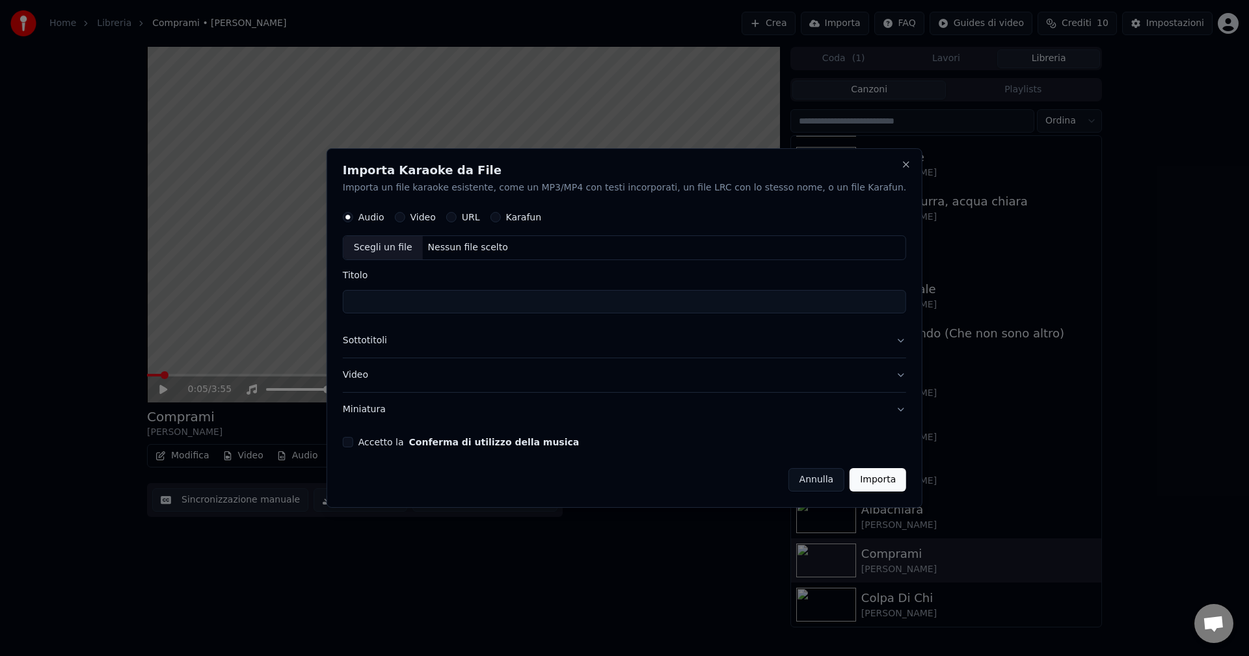
click at [405, 217] on button "Video" at bounding box center [400, 218] width 10 height 10
click at [457, 220] on button "URL" at bounding box center [451, 218] width 10 height 10
paste input "**********"
type input "**********"
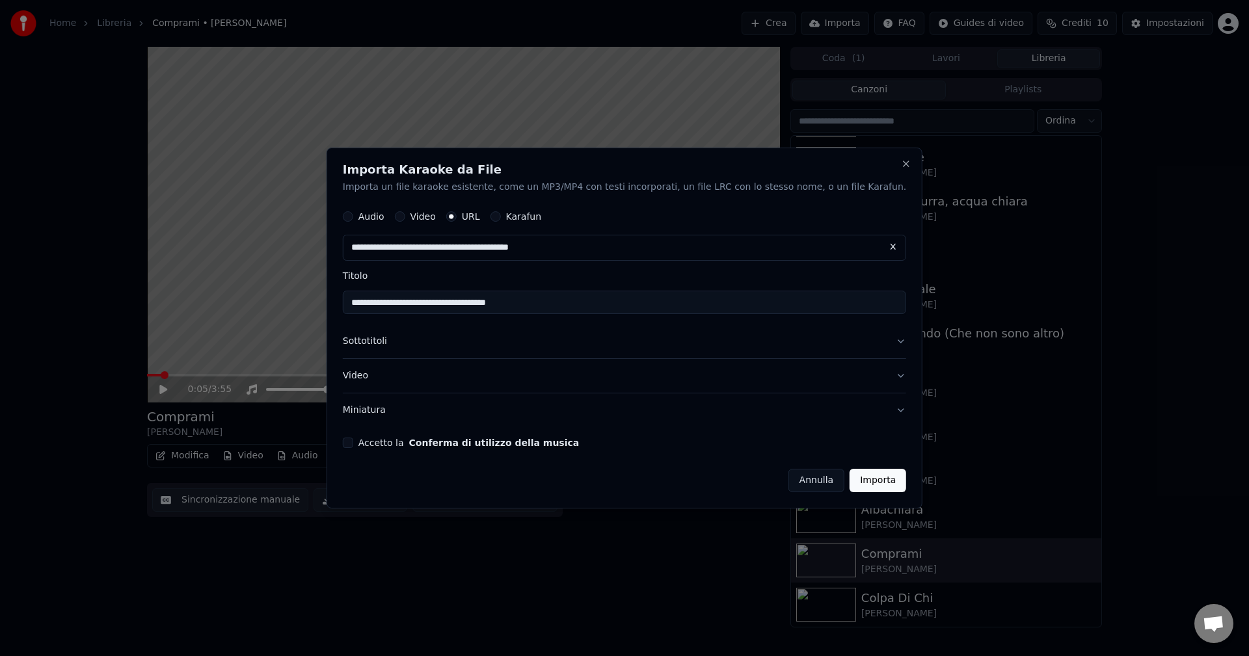
type input "**********"
drag, startPoint x: 550, startPoint y: 304, endPoint x: 511, endPoint y: 301, distance: 39.9
click at [511, 301] on input "**********" at bounding box center [624, 302] width 563 height 23
drag, startPoint x: 438, startPoint y: 303, endPoint x: 368, endPoint y: 292, distance: 71.1
click at [368, 292] on div "**********" at bounding box center [625, 329] width 596 height 362
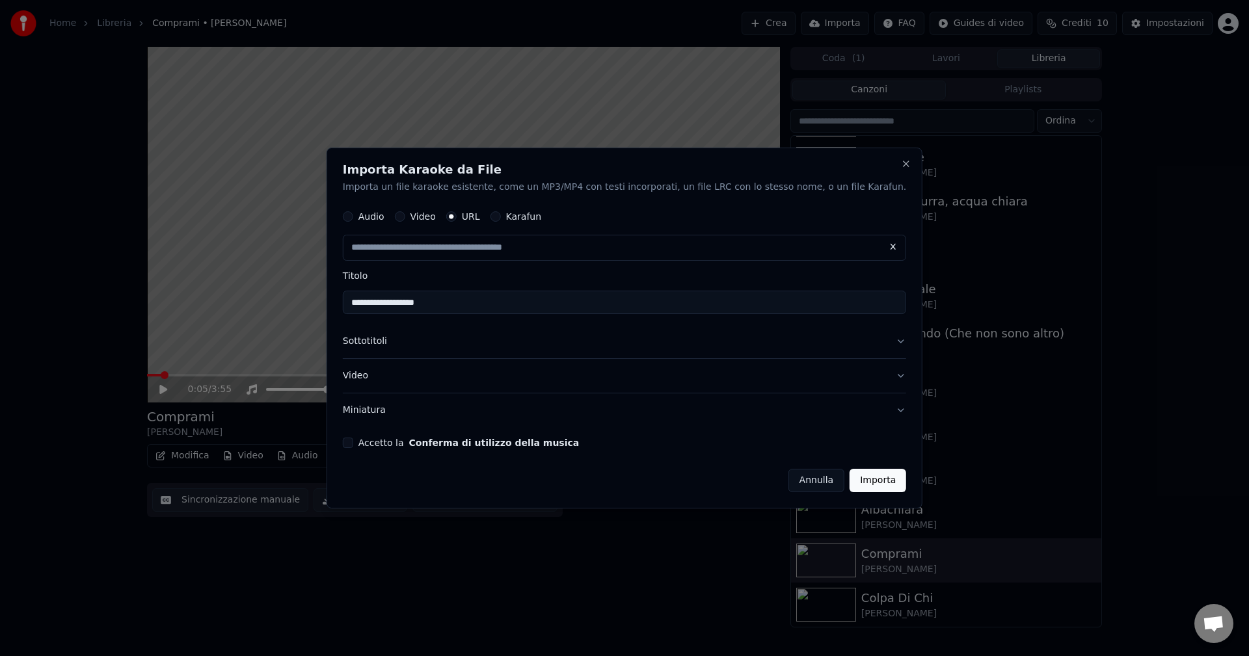
click at [481, 308] on input "**********" at bounding box center [624, 302] width 563 height 23
type input "**********"
click at [353, 443] on button "Accetto la Conferma di utilizzo della musica" at bounding box center [348, 443] width 10 height 10
click at [484, 252] on input "text" at bounding box center [624, 248] width 563 height 26
paste input "**********"
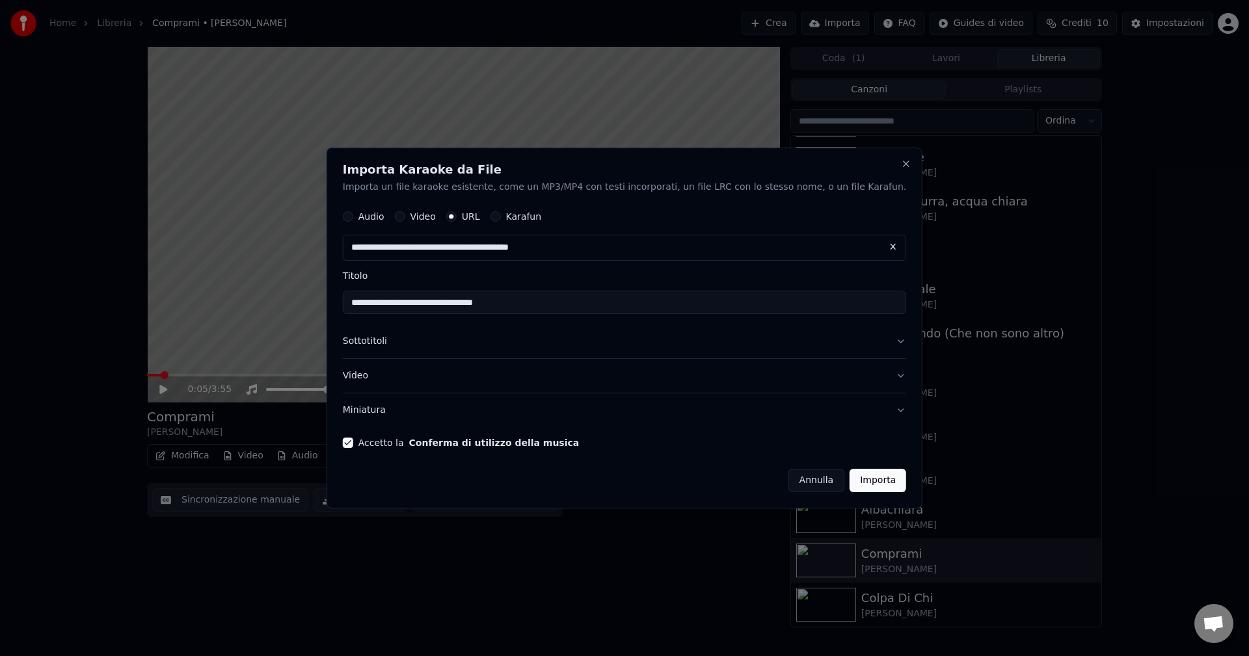
type input "**********"
click at [849, 482] on button "Importa" at bounding box center [877, 480] width 57 height 23
type input "**********"
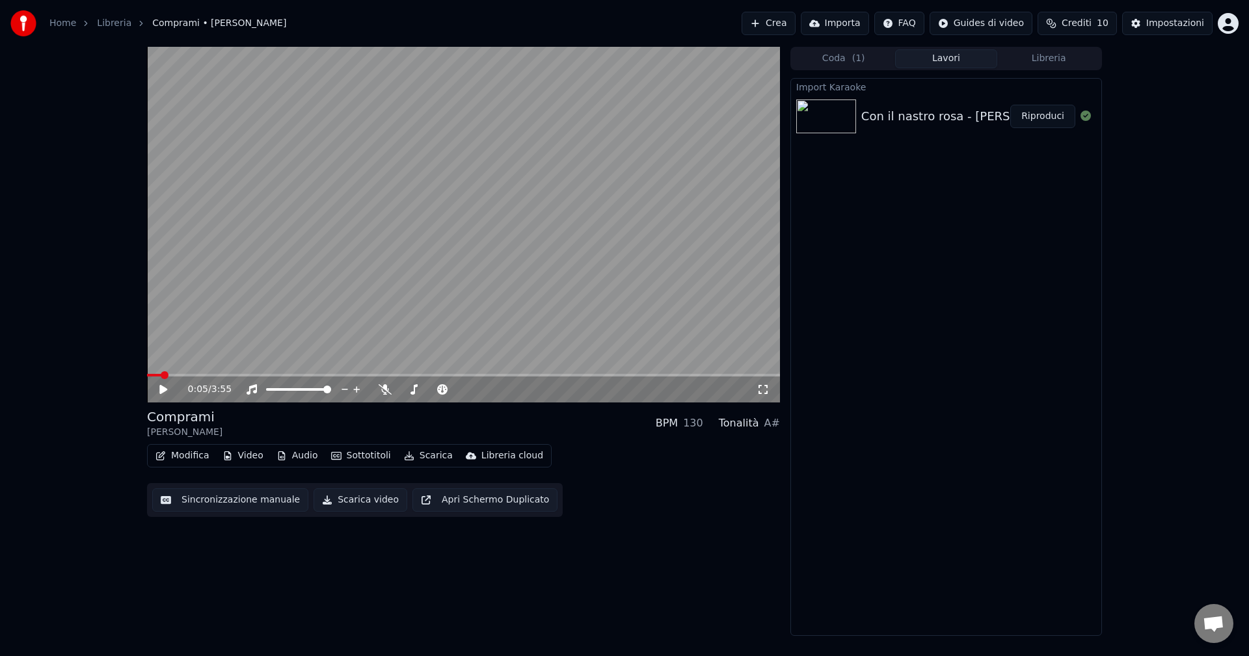
click at [1041, 122] on button "Riproduci" at bounding box center [1042, 116] width 65 height 23
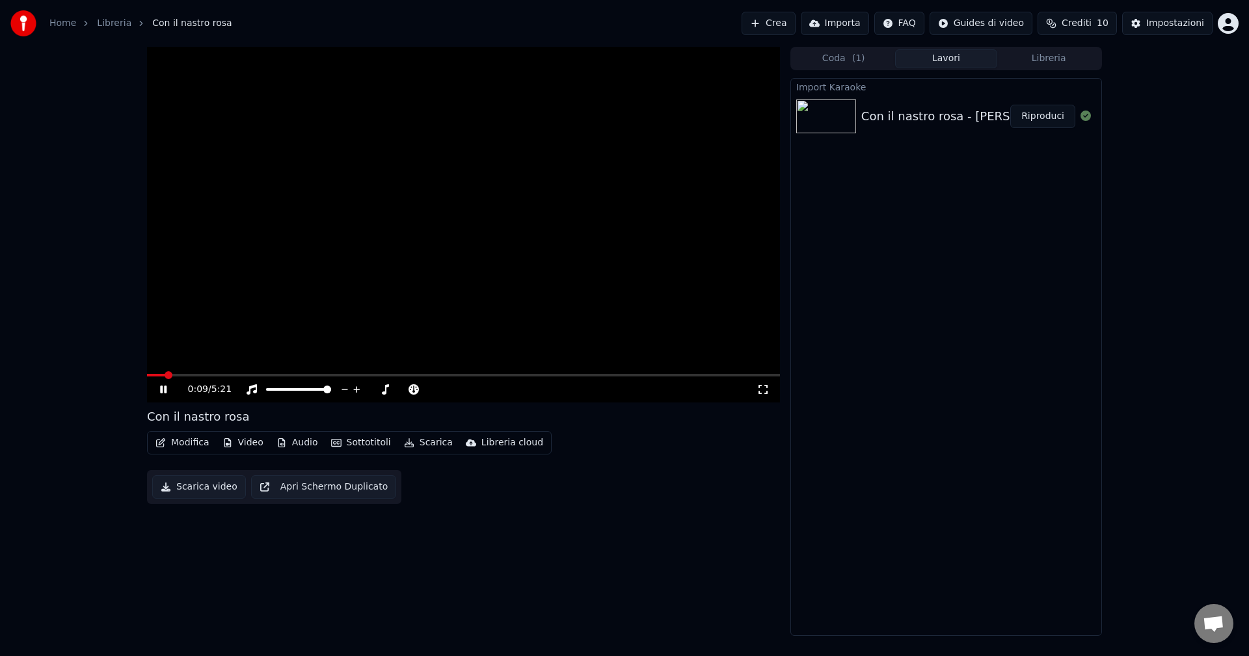
click at [221, 373] on video at bounding box center [463, 225] width 633 height 356
click at [224, 377] on div "0:09 / 5:21" at bounding box center [463, 390] width 633 height 26
click at [583, 378] on div "0:09 / 5:21" at bounding box center [463, 390] width 633 height 26
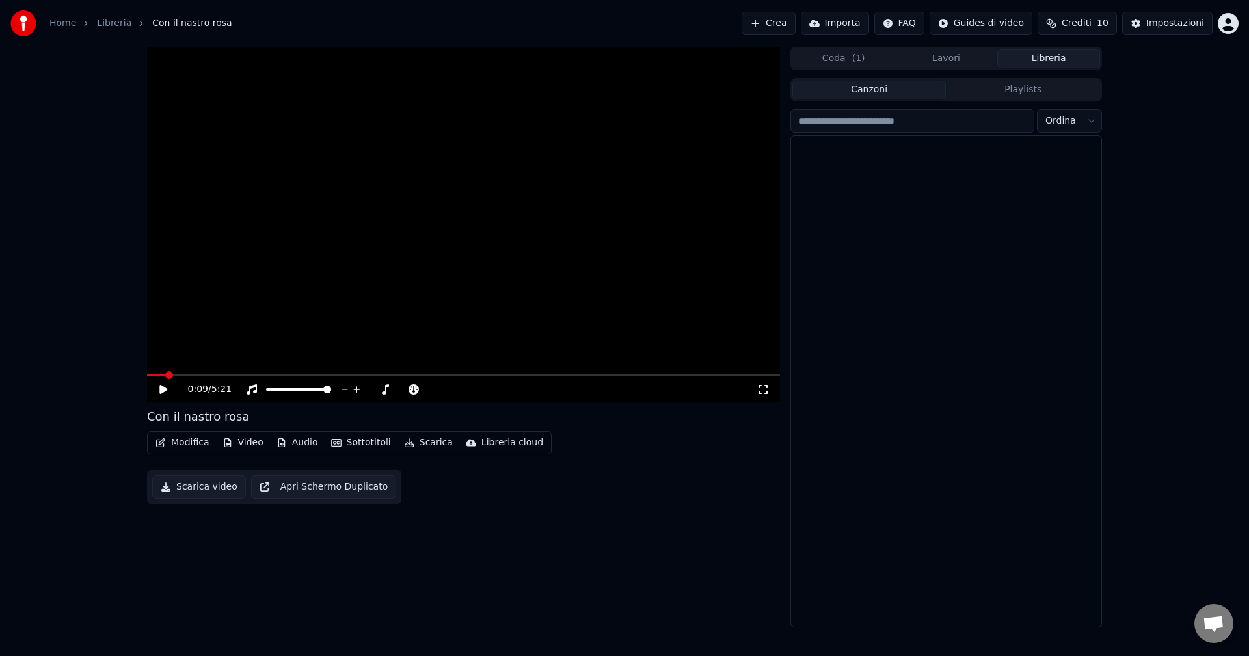
click at [1054, 64] on button "Libreria" at bounding box center [1048, 58] width 103 height 19
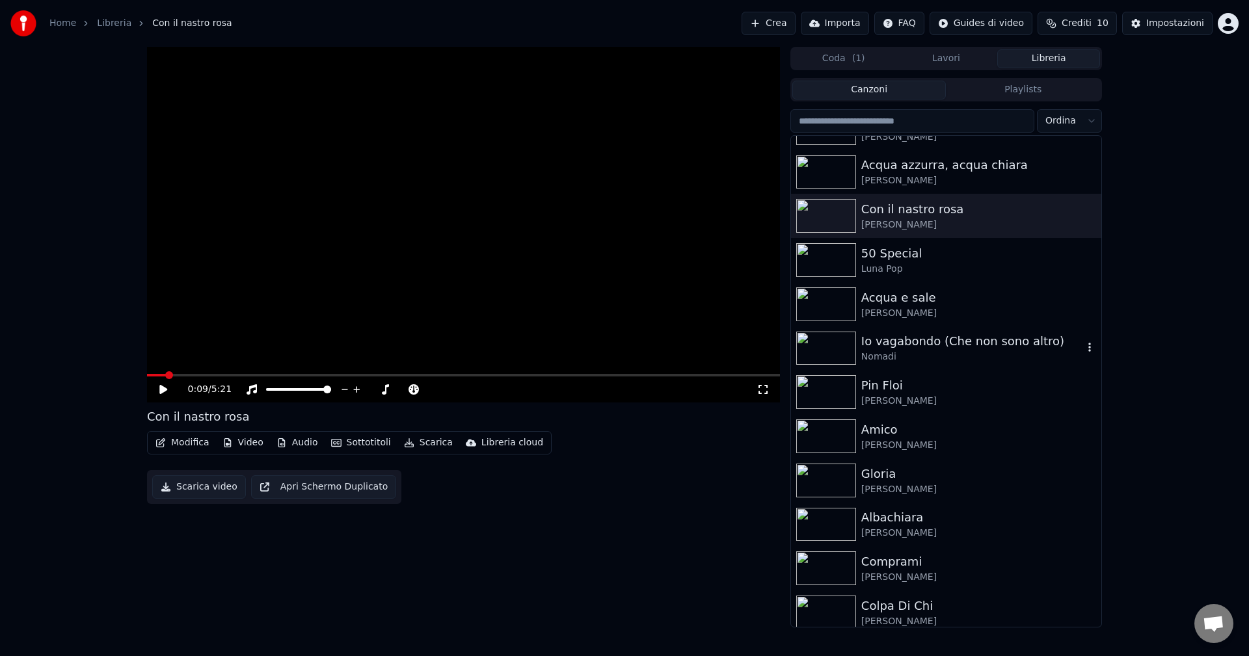
scroll to position [436, 0]
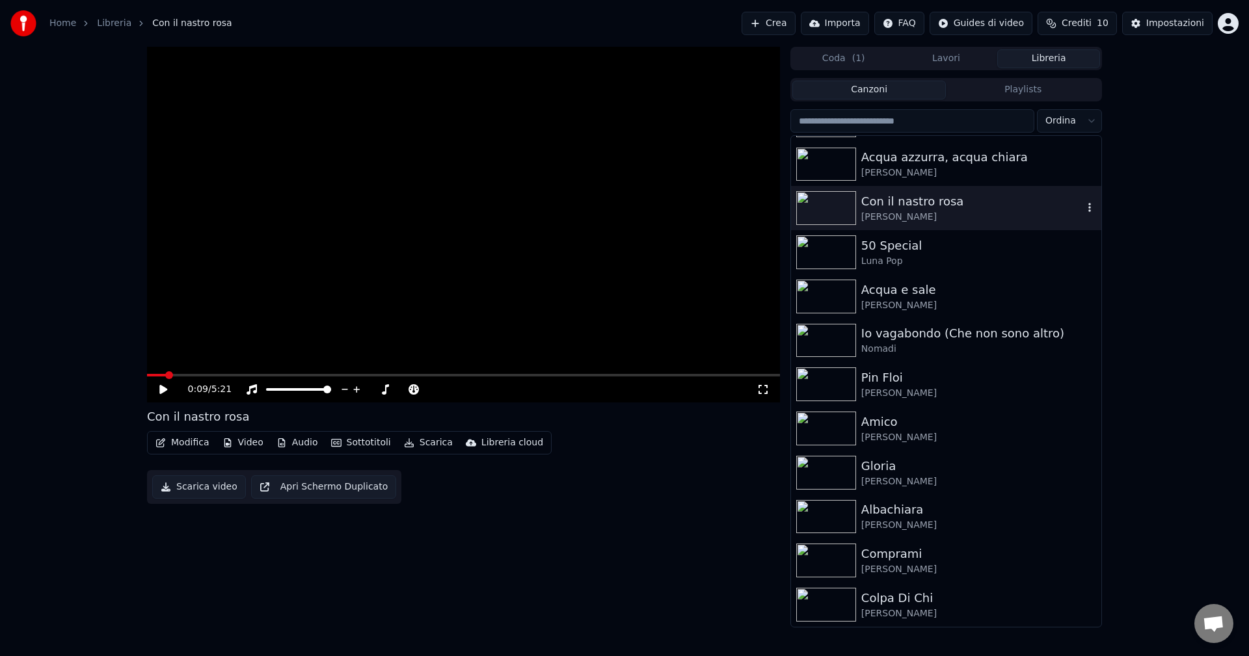
click at [924, 212] on div "[PERSON_NAME]" at bounding box center [972, 217] width 222 height 13
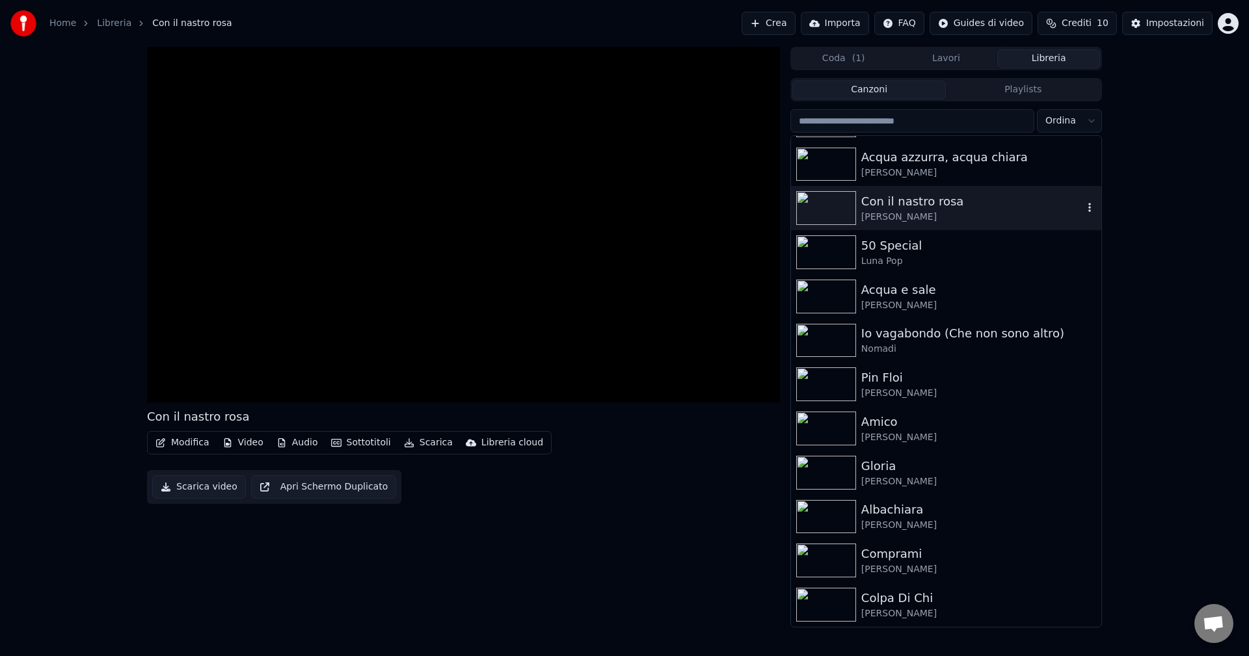
click at [1083, 210] on icon "button" at bounding box center [1089, 207] width 13 height 10
click at [1064, 313] on div "Elimina" at bounding box center [1084, 315] width 132 height 21
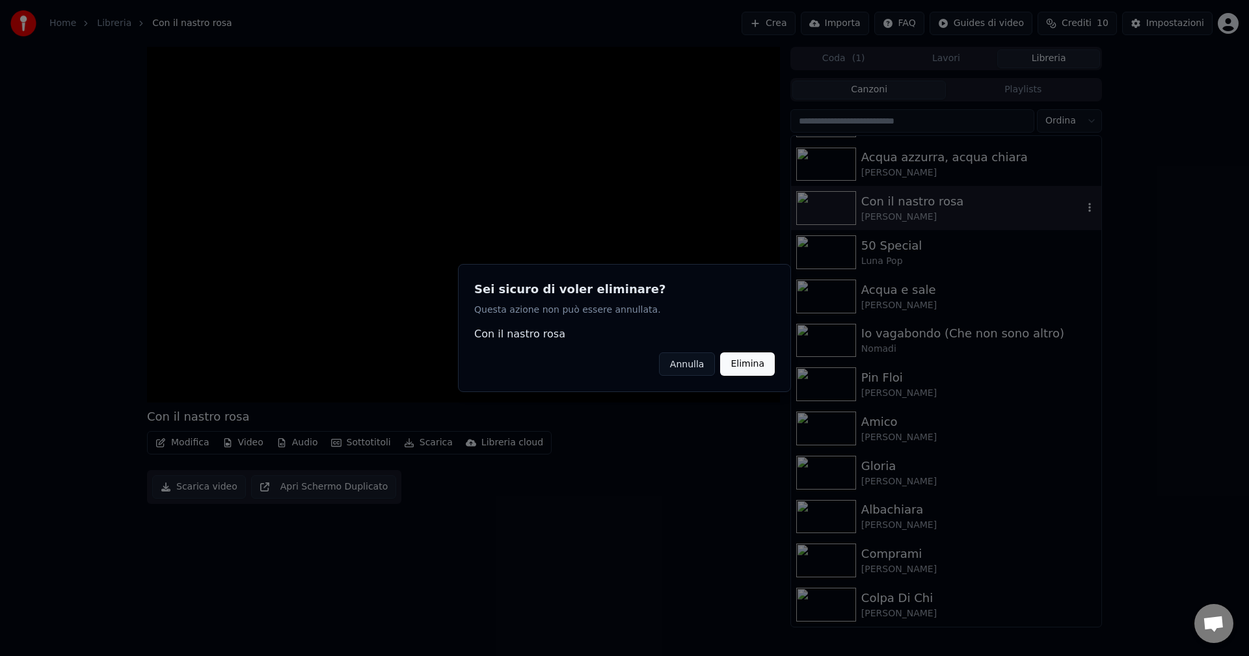
click at [745, 367] on button "Elimina" at bounding box center [747, 364] width 55 height 23
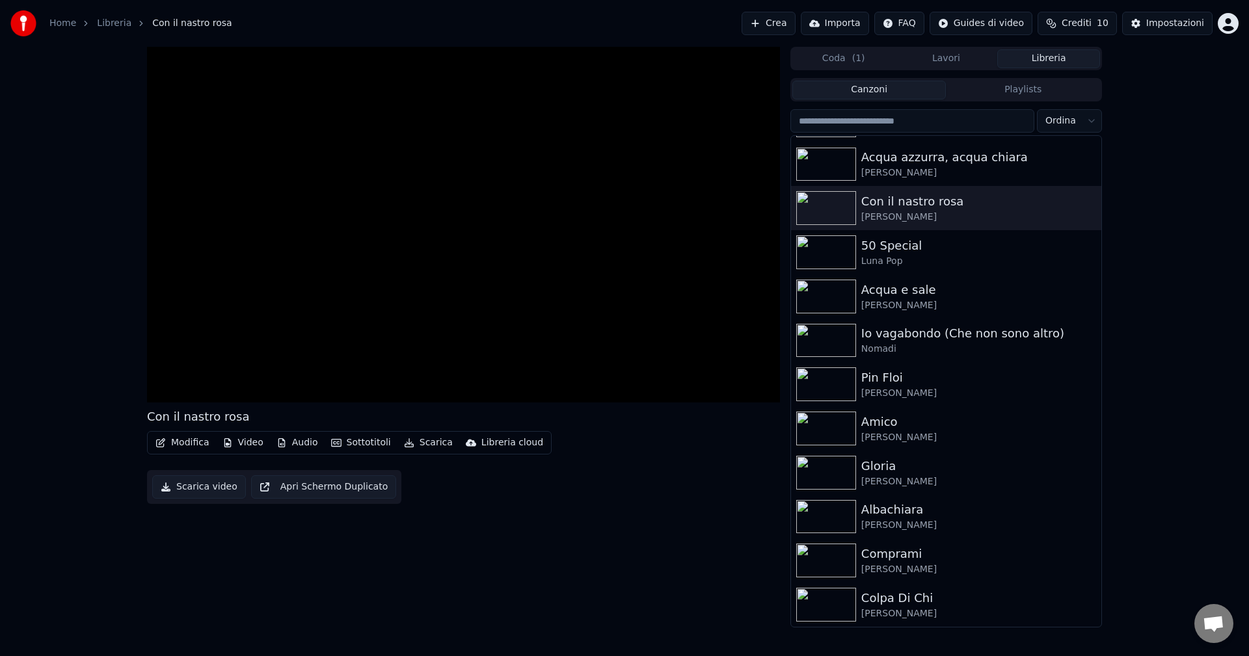
scroll to position [391, 0]
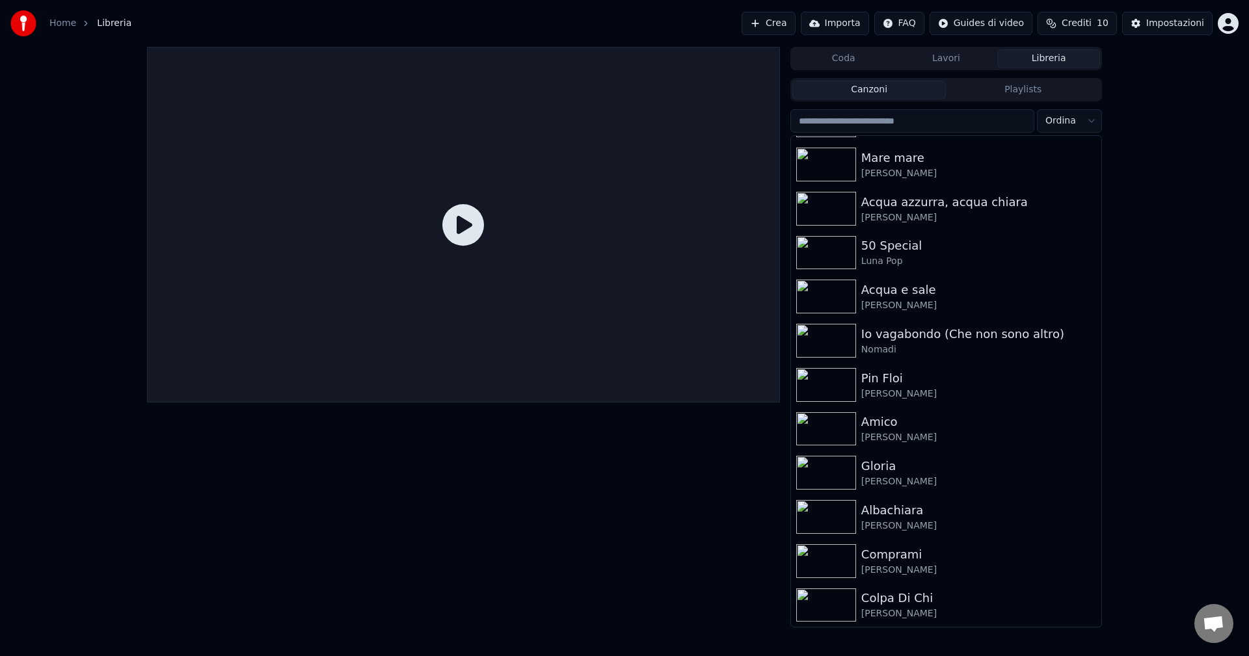
click at [849, 23] on button "Importa" at bounding box center [835, 23] width 68 height 23
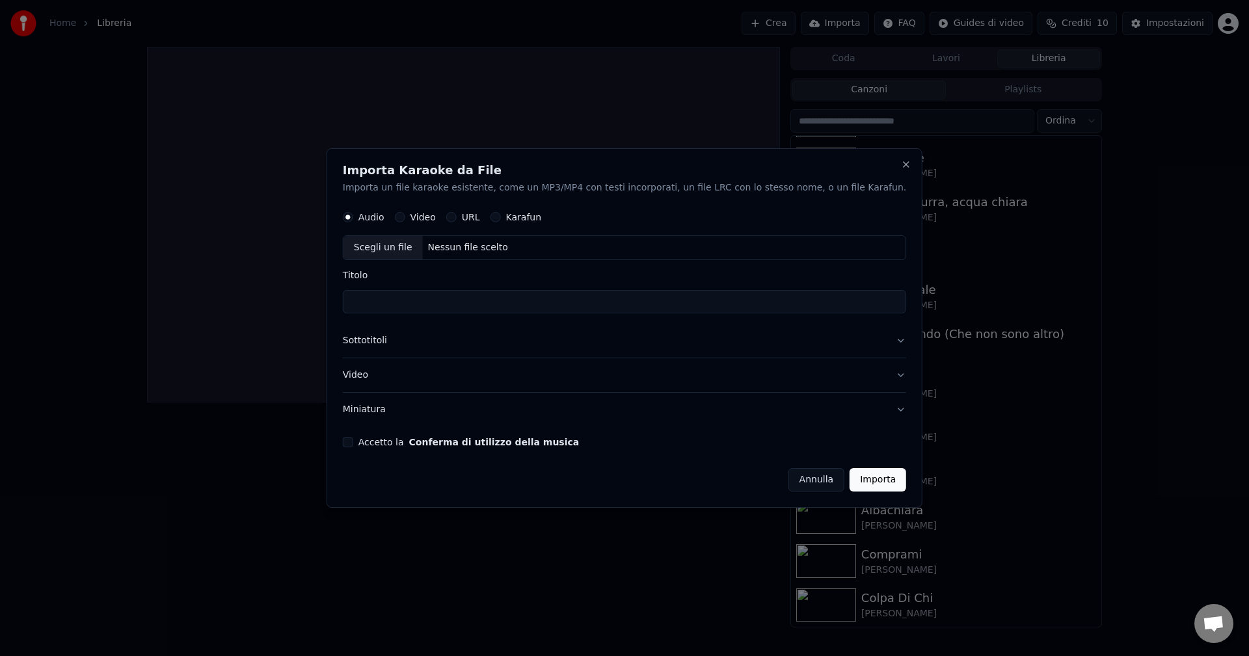
click at [457, 219] on button "URL" at bounding box center [451, 218] width 10 height 10
paste input "**********"
type input "**********"
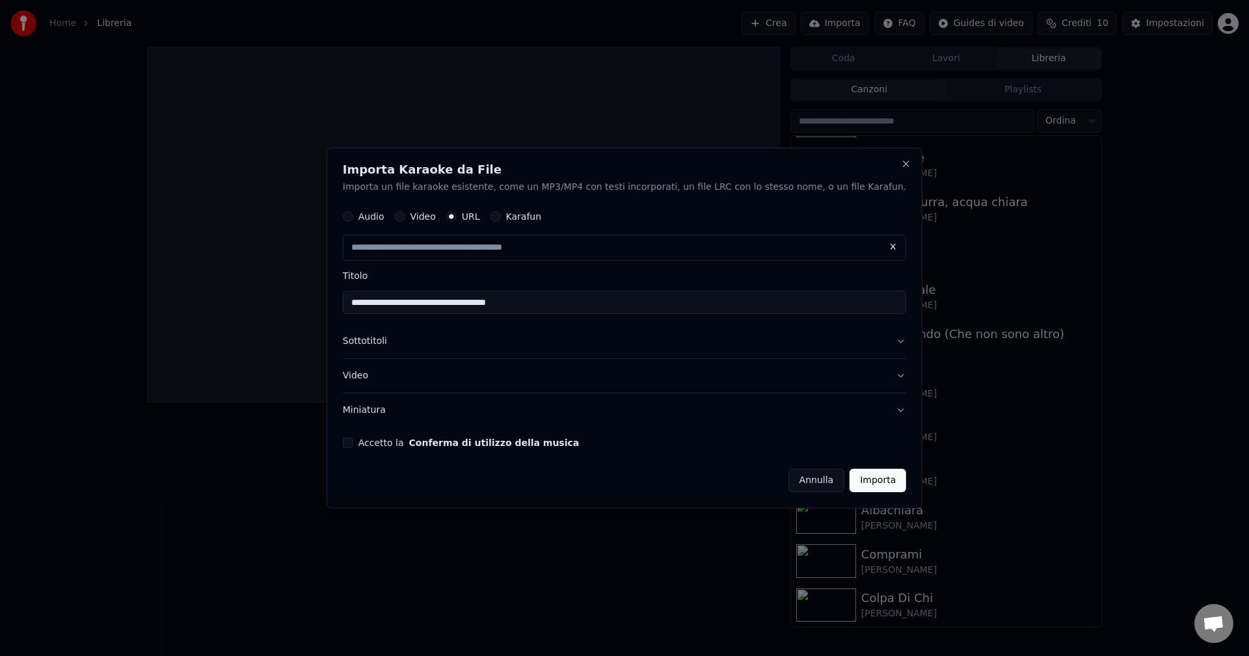
drag, startPoint x: 550, startPoint y: 302, endPoint x: 537, endPoint y: 302, distance: 13.0
click at [537, 302] on input "**********" at bounding box center [624, 302] width 563 height 23
click at [570, 304] on input "**********" at bounding box center [624, 302] width 563 height 23
drag, startPoint x: 559, startPoint y: 304, endPoint x: 513, endPoint y: 306, distance: 46.9
click at [513, 306] on input "**********" at bounding box center [624, 302] width 563 height 23
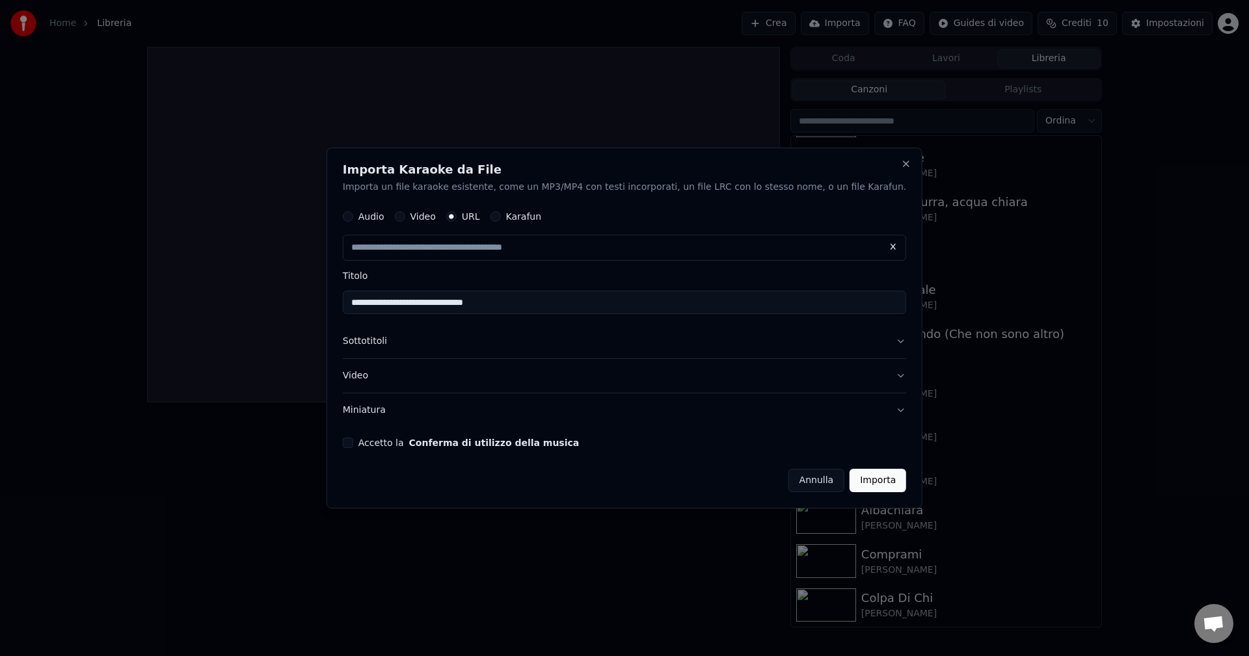
drag, startPoint x: 438, startPoint y: 301, endPoint x: 353, endPoint y: 297, distance: 84.6
click at [353, 297] on body "**********" at bounding box center [624, 328] width 1249 height 656
click at [474, 306] on input "**********" at bounding box center [624, 302] width 563 height 23
paste input "**********"
type input "**********"
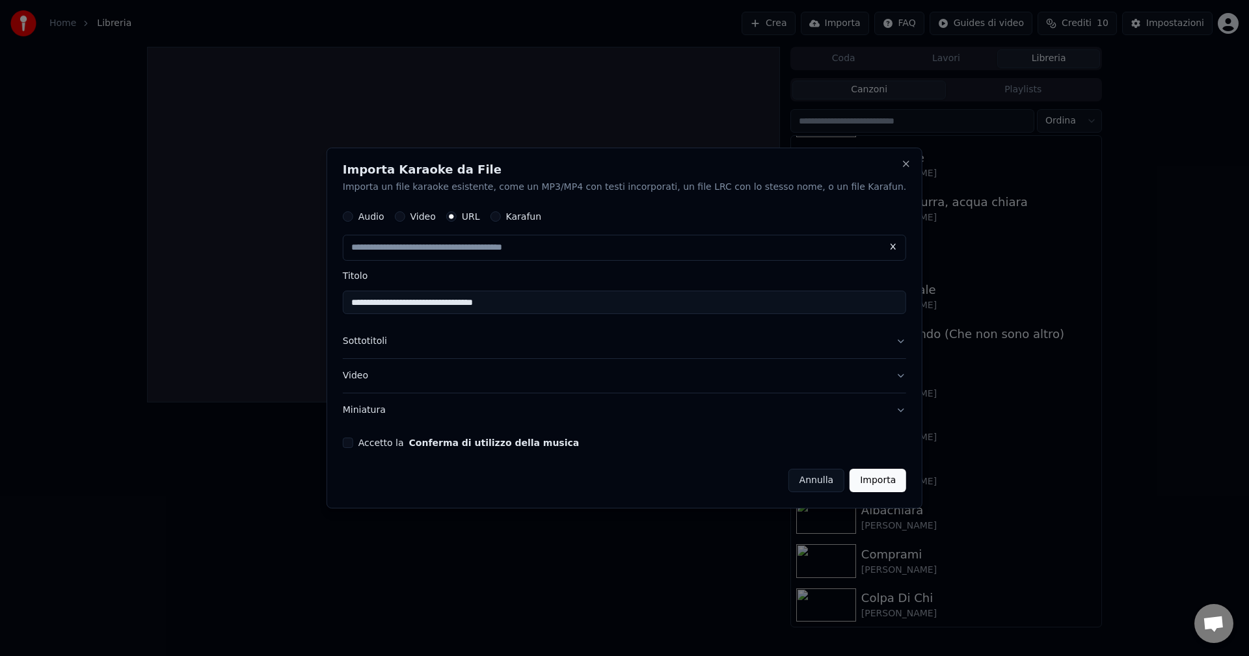
click at [397, 346] on button "Sottotitoli" at bounding box center [624, 342] width 563 height 34
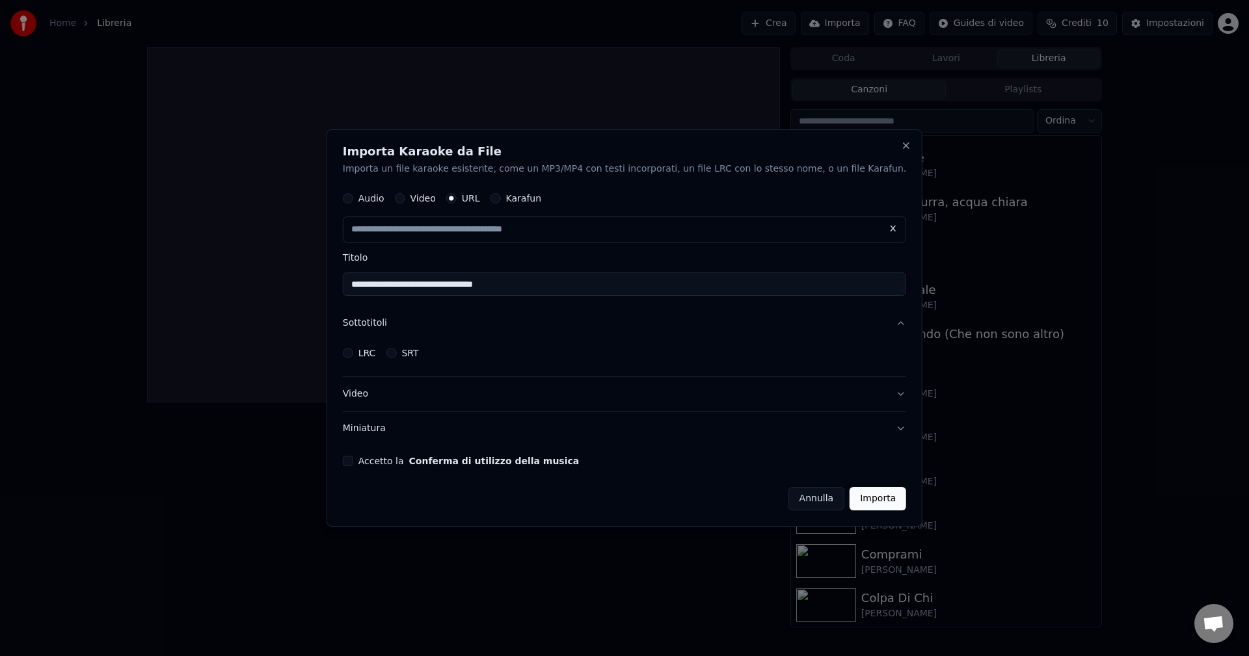
click at [386, 397] on button "Video" at bounding box center [624, 395] width 563 height 34
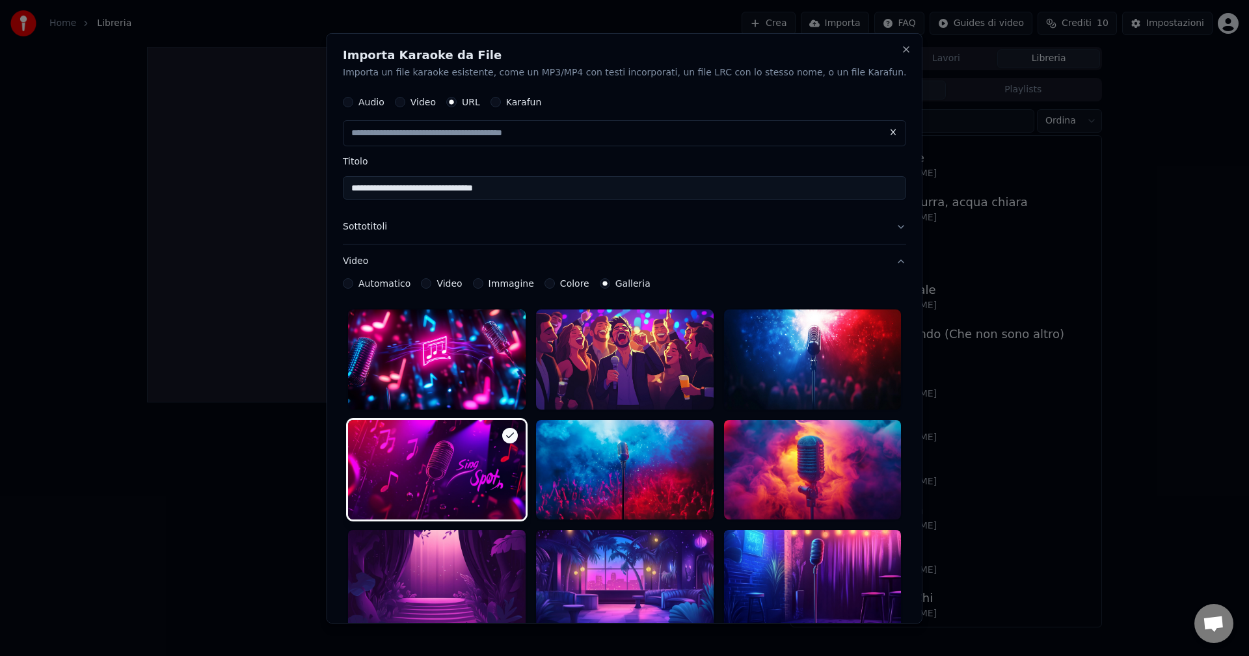
click at [353, 285] on button "Automatico" at bounding box center [348, 283] width 10 height 10
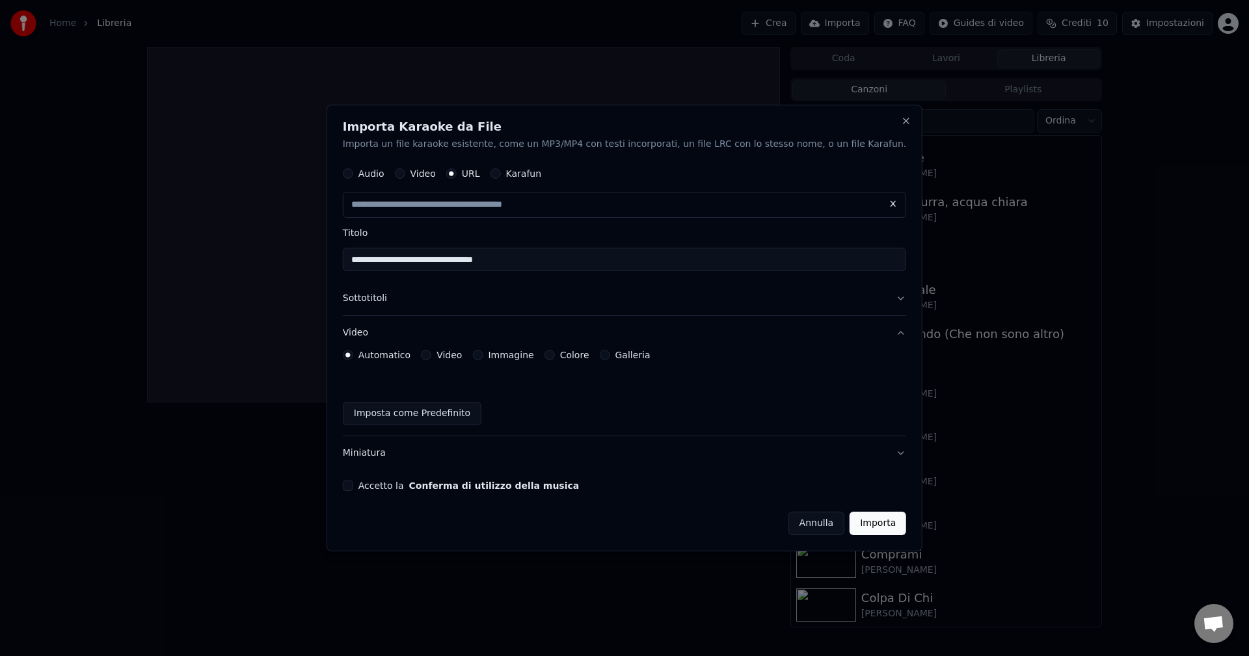
click at [353, 484] on button "Accetto la Conferma di utilizzo della musica" at bounding box center [348, 486] width 10 height 10
click at [849, 523] on button "Importa" at bounding box center [877, 523] width 57 height 23
type input "**********"
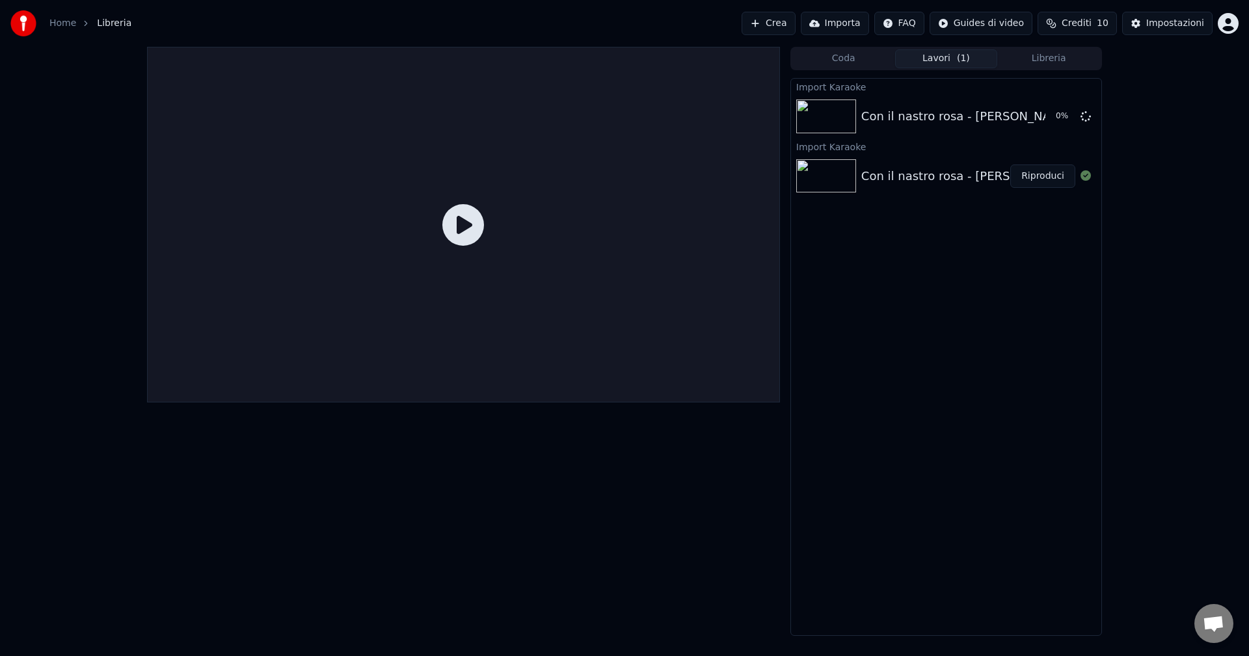
click at [1035, 57] on button "Libreria" at bounding box center [1048, 58] width 103 height 19
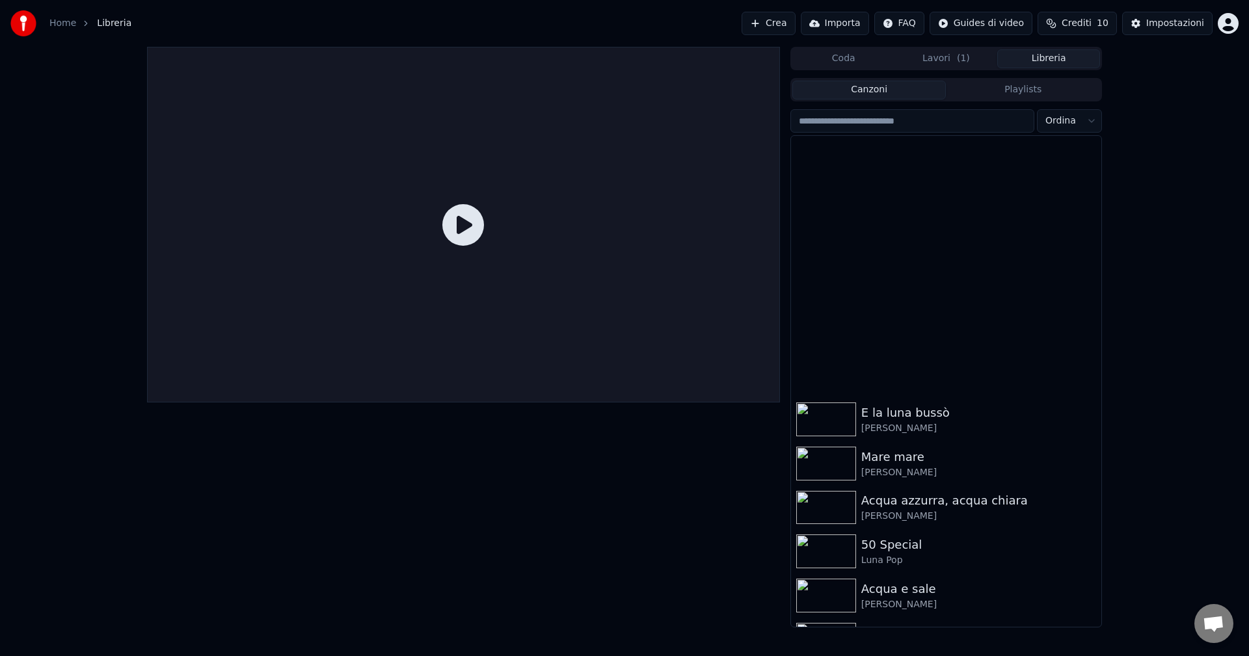
scroll to position [0, 0]
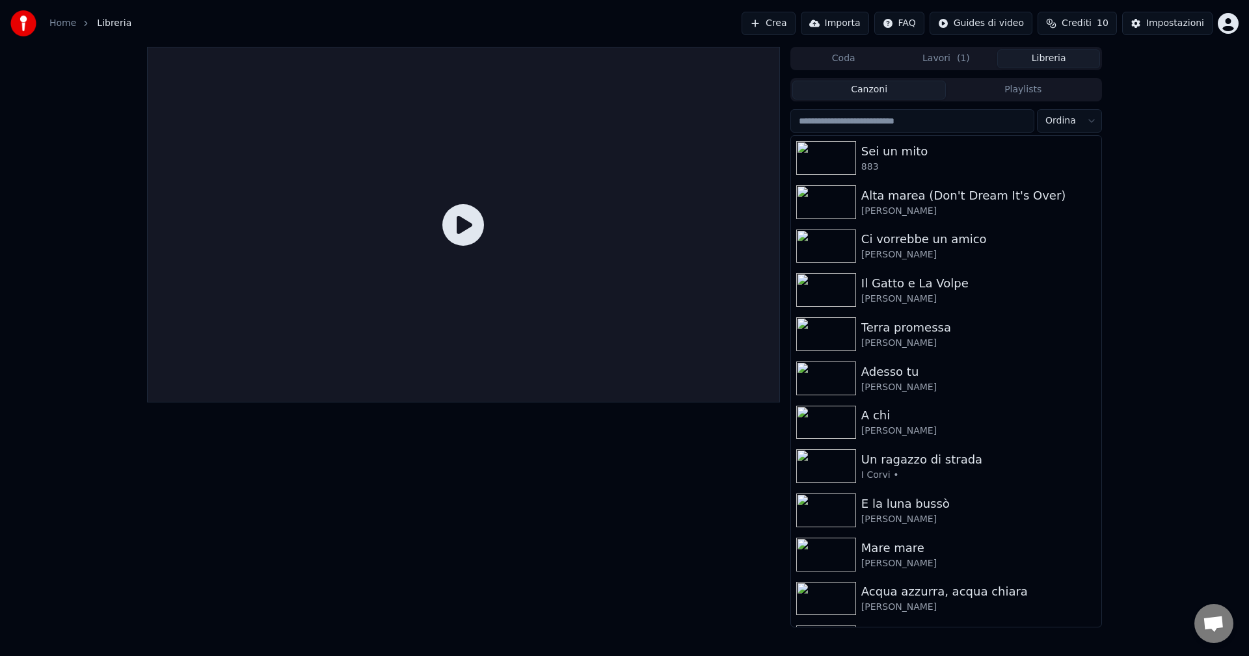
click at [943, 61] on button "Lavori ( 1 )" at bounding box center [946, 58] width 103 height 19
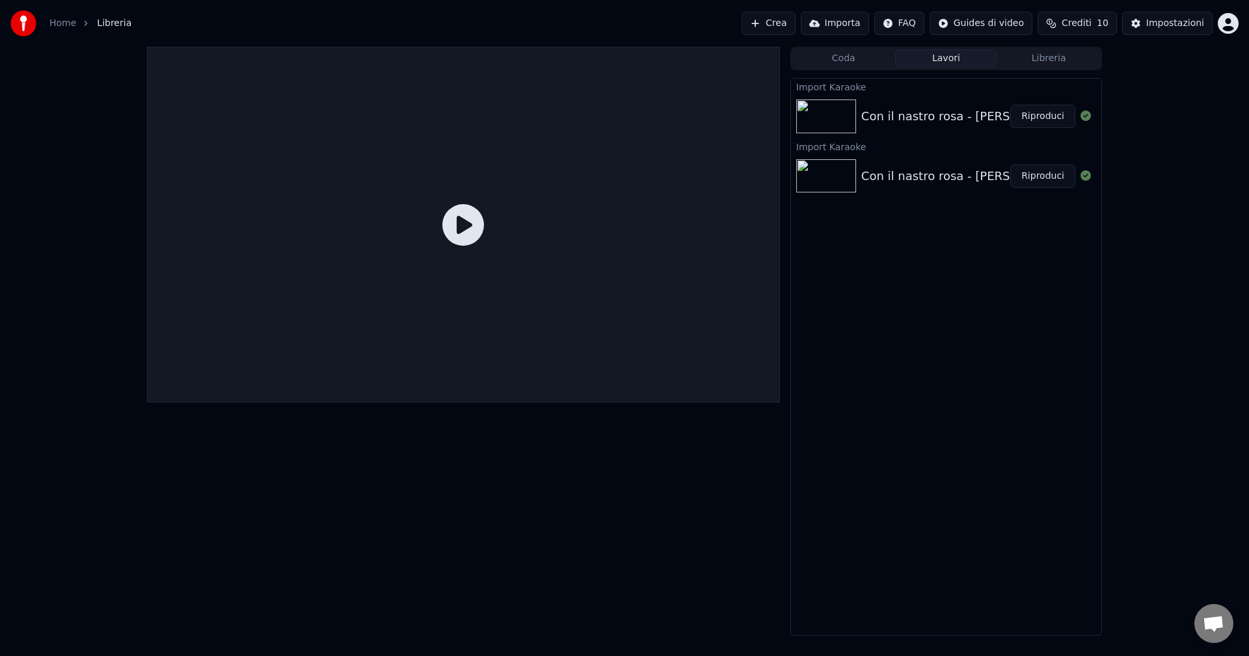
click at [1043, 115] on button "Riproduci" at bounding box center [1042, 116] width 65 height 23
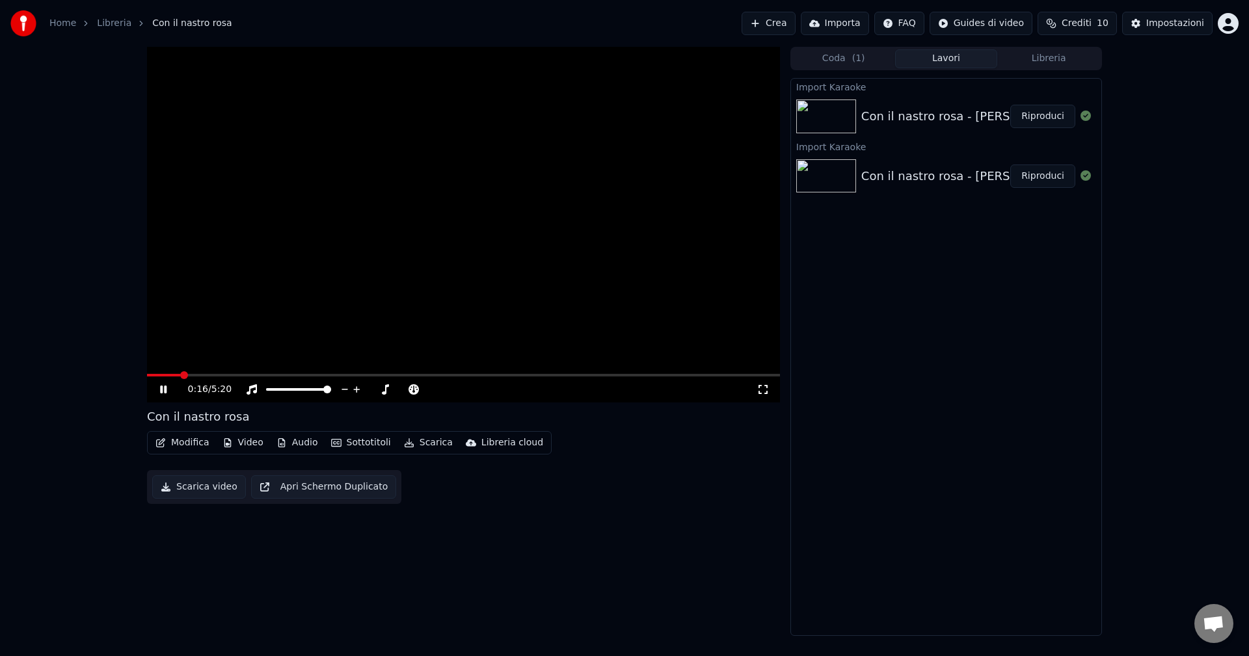
click at [704, 317] on video at bounding box center [463, 225] width 633 height 356
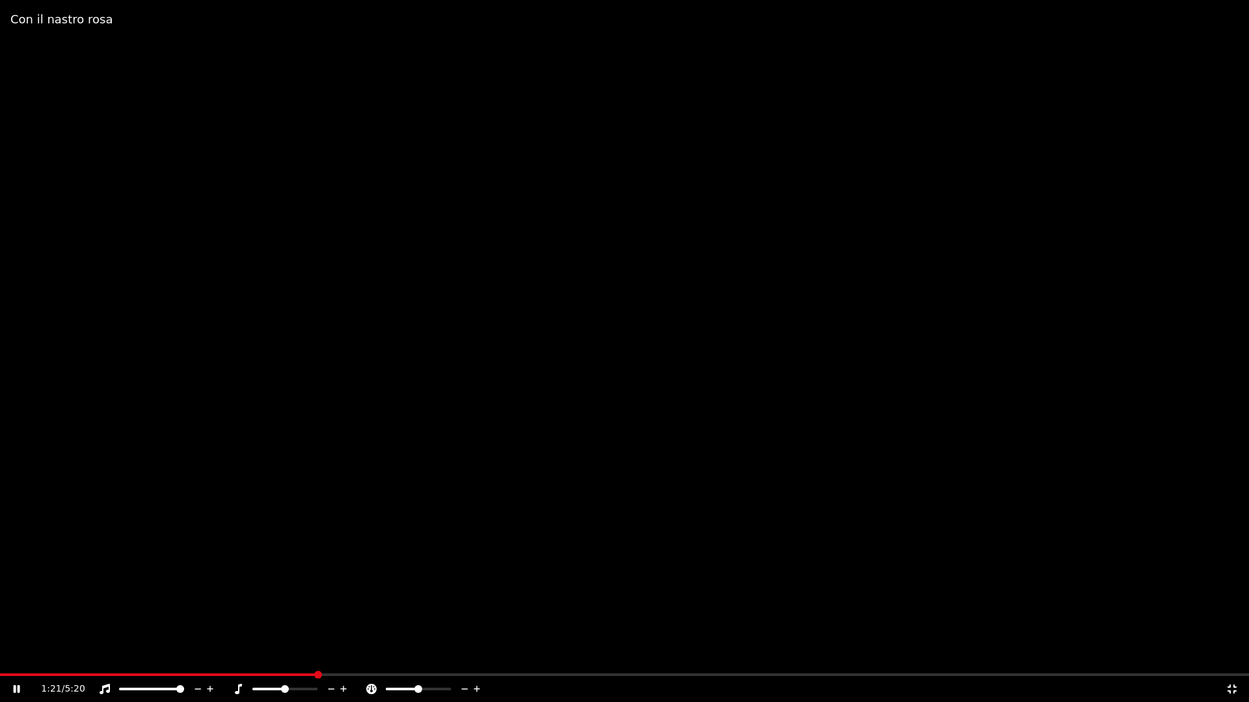
click at [1160, 656] on div "1:21 / 5:20" at bounding box center [624, 689] width 1249 height 26
click at [1170, 656] on span at bounding box center [624, 675] width 1249 height 3
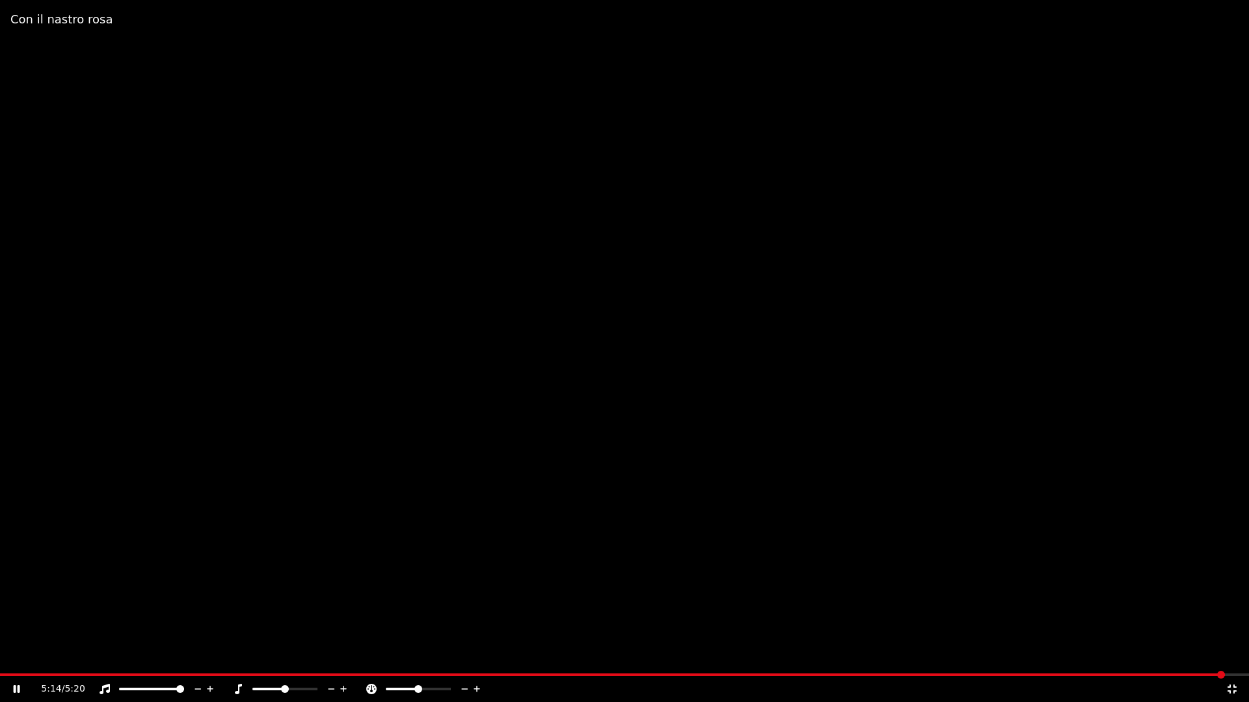
click at [1224, 656] on span at bounding box center [624, 675] width 1249 height 3
click at [909, 222] on video at bounding box center [624, 351] width 1249 height 702
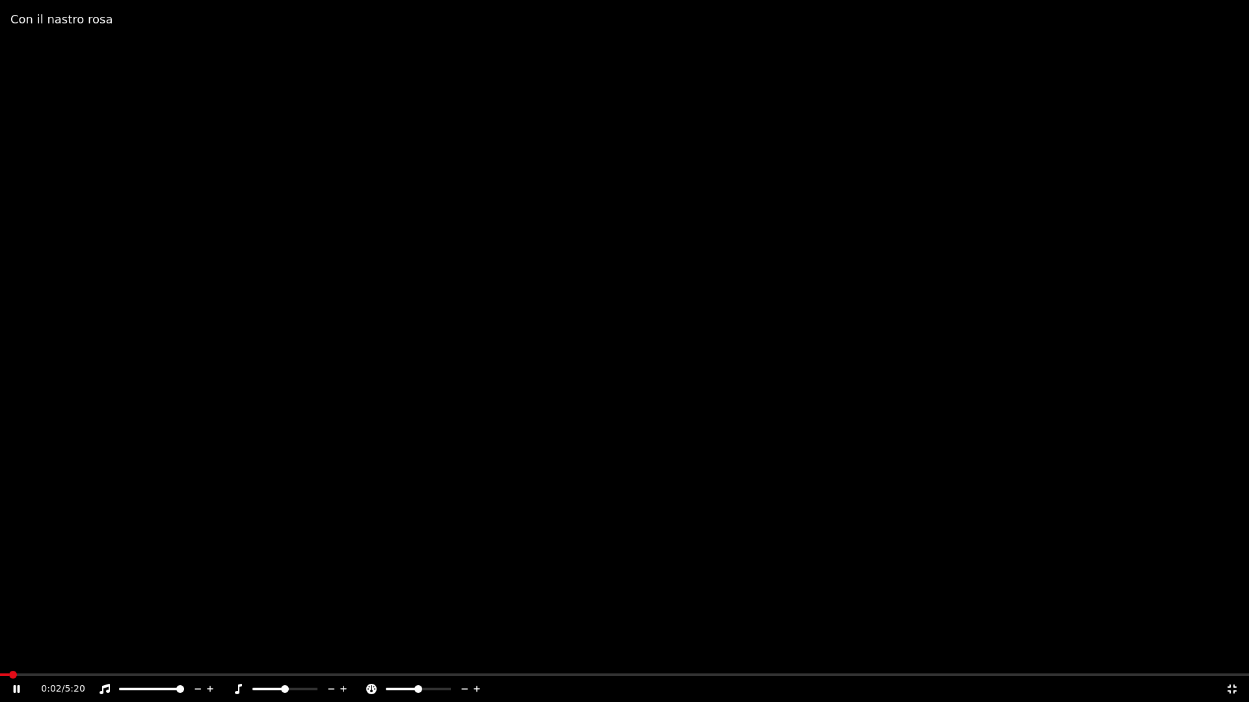
click at [849, 267] on video at bounding box center [624, 351] width 1249 height 702
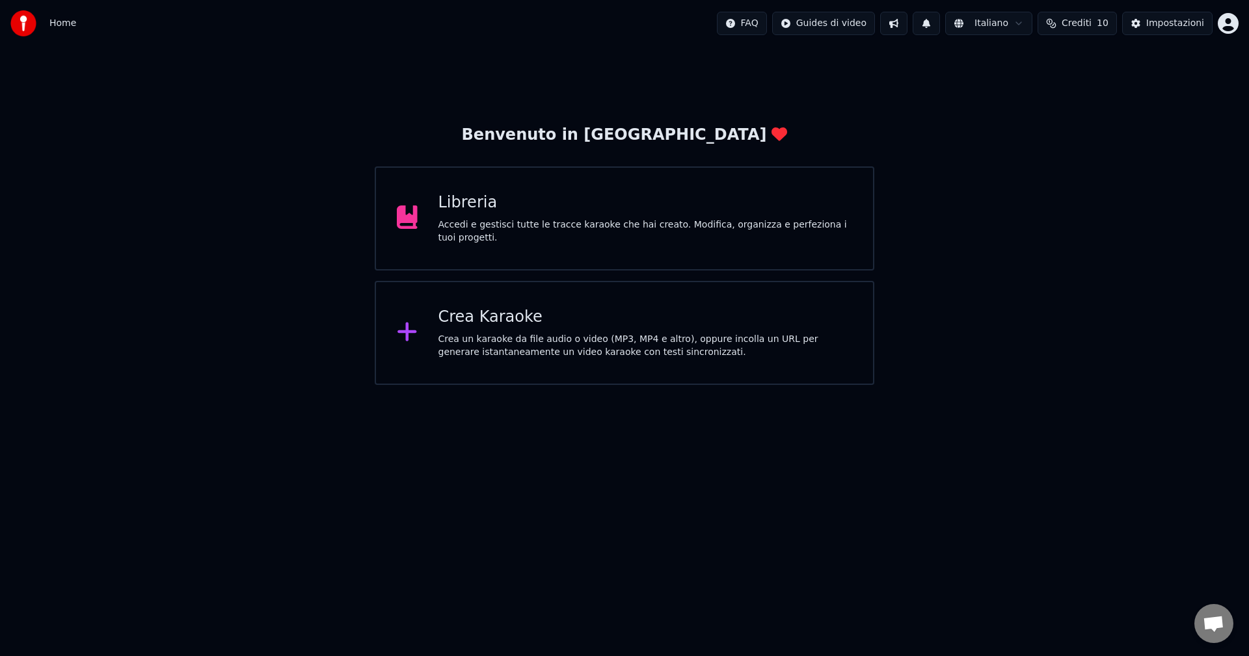
click at [542, 233] on div "Accedi e gestisci tutte le tracce karaoke che hai creato. Modifica, organizza e…" at bounding box center [645, 232] width 414 height 26
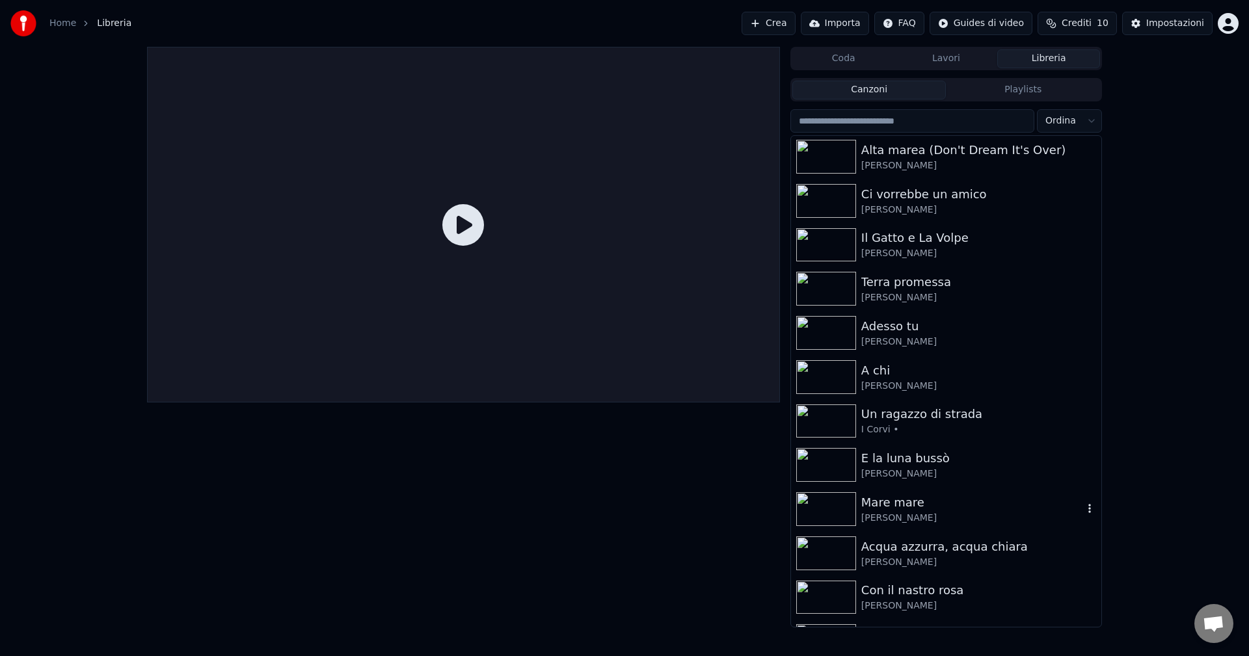
scroll to position [435, 0]
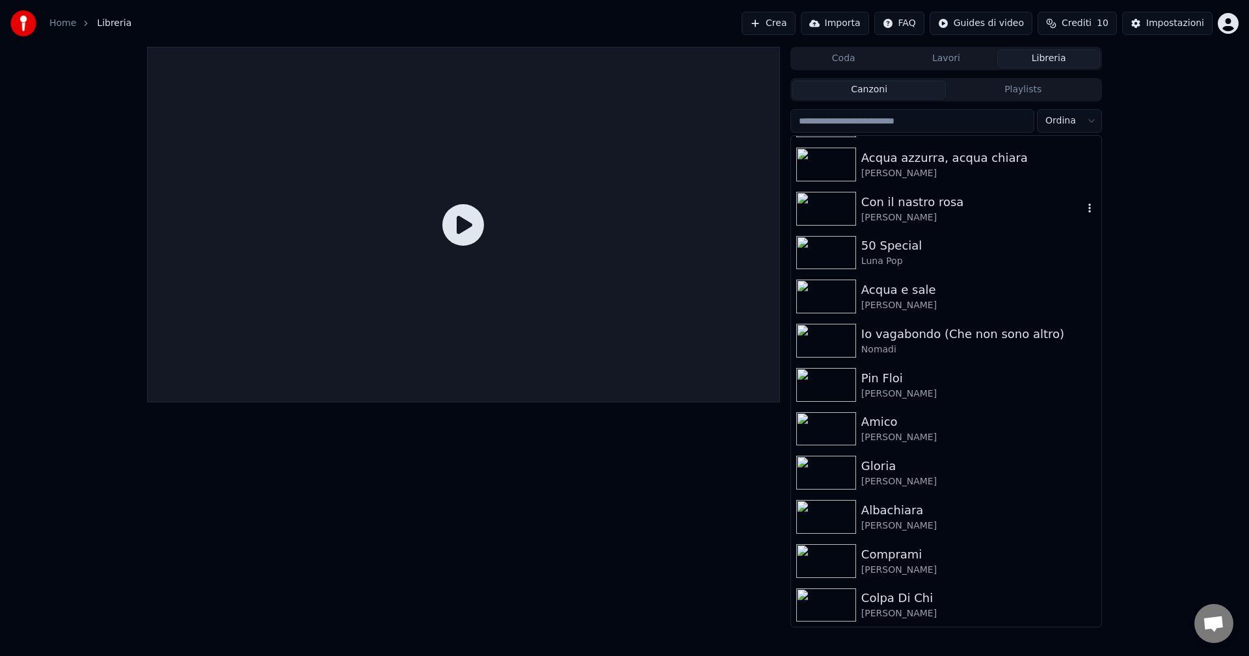
click at [903, 209] on div "Con il nastro rosa" at bounding box center [972, 202] width 222 height 18
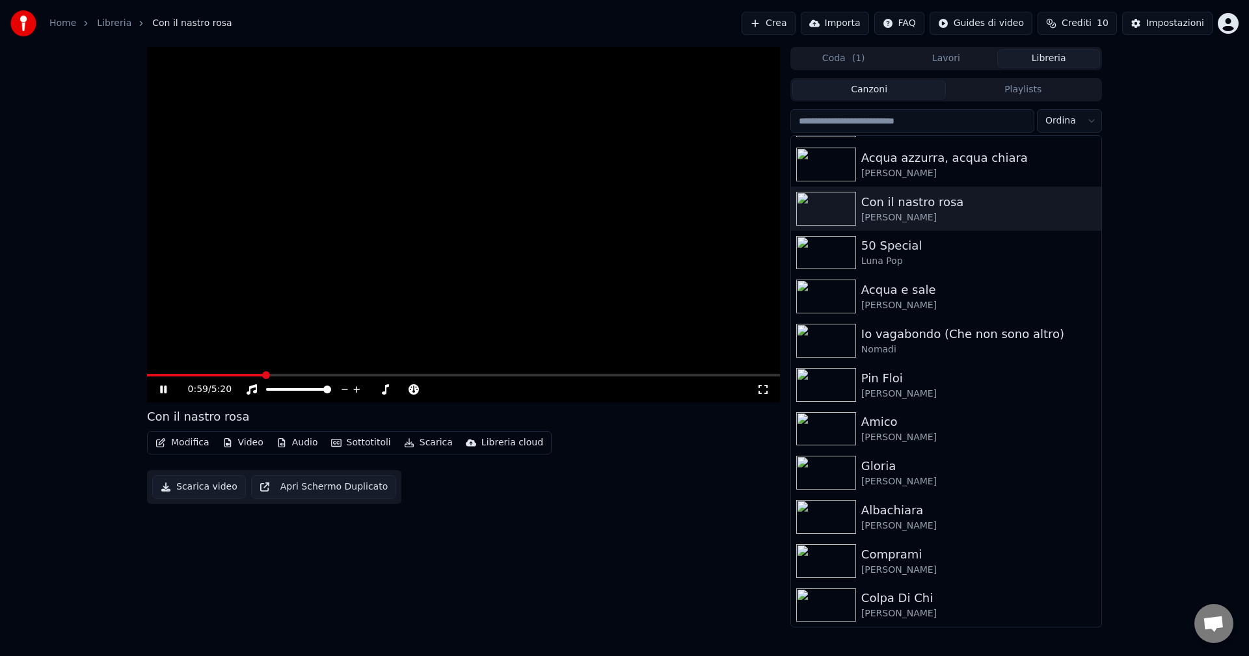
click at [264, 374] on span at bounding box center [463, 375] width 633 height 3
click at [596, 376] on span at bounding box center [463, 375] width 633 height 3
click at [442, 391] on span at bounding box center [446, 390] width 8 height 8
click at [431, 391] on span at bounding box center [432, 390] width 8 height 8
click at [480, 272] on video at bounding box center [463, 225] width 633 height 356
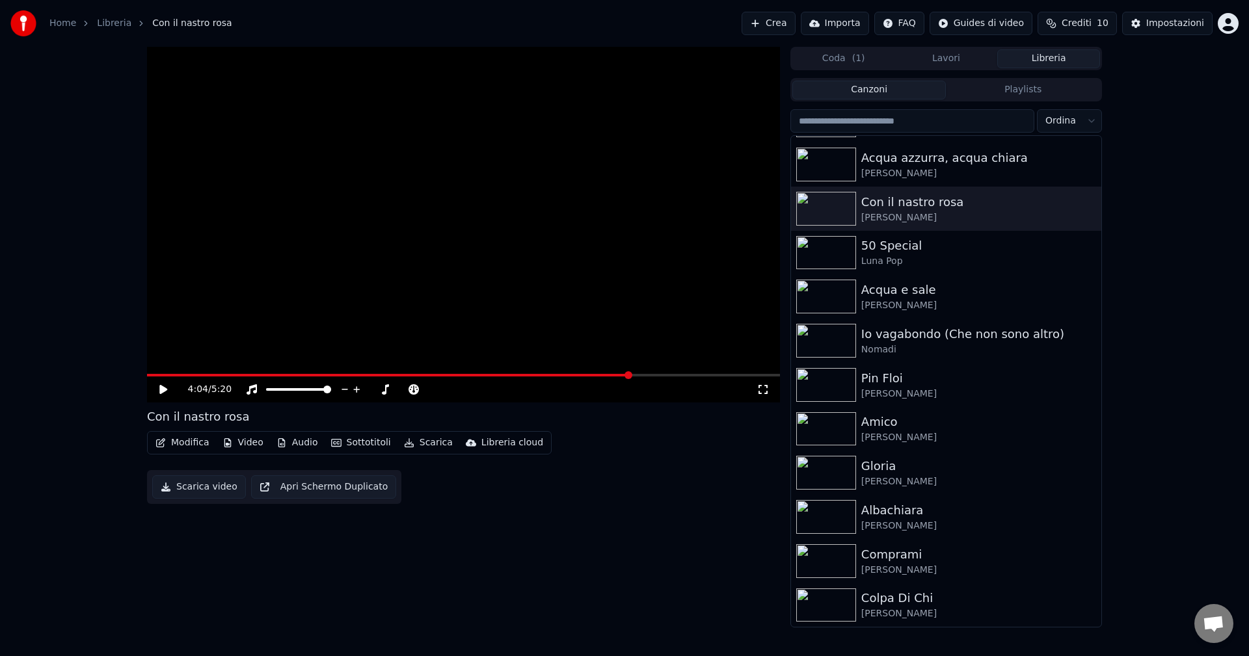
click at [452, 369] on video at bounding box center [463, 225] width 633 height 356
click at [449, 377] on span at bounding box center [298, 375] width 302 height 3
click at [376, 377] on span at bounding box center [261, 375] width 229 height 3
click at [364, 376] on span at bounding box center [264, 375] width 234 height 3
click at [335, 375] on span at bounding box center [241, 375] width 188 height 3
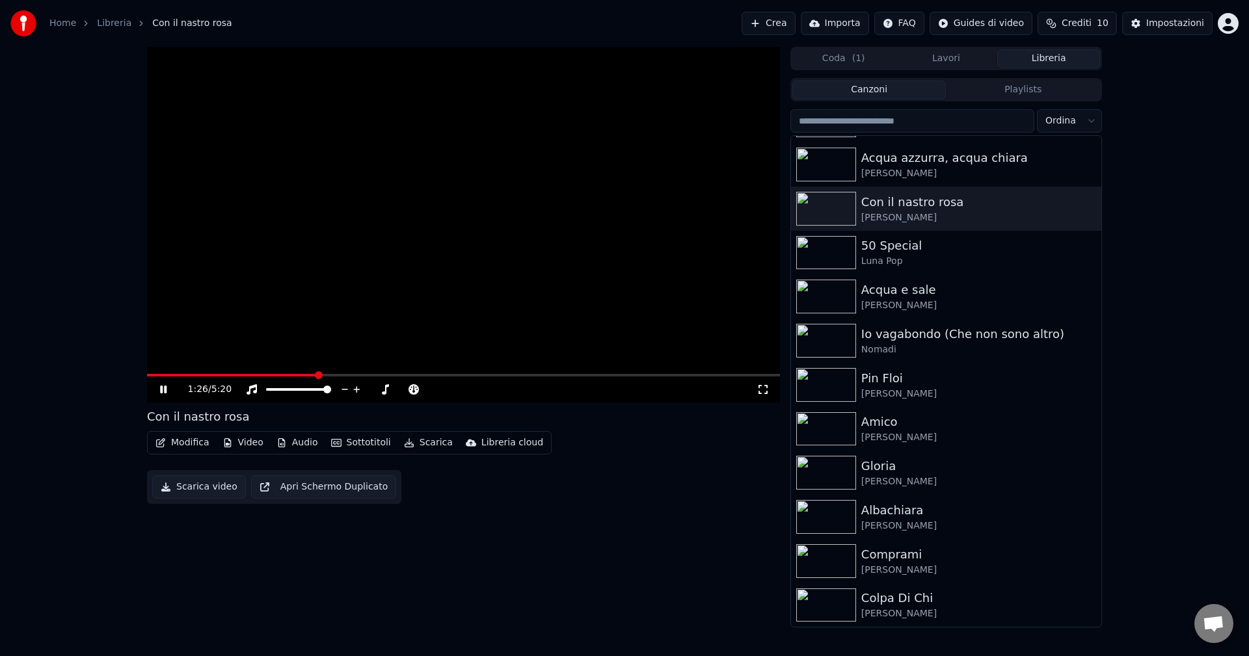
click at [316, 375] on span at bounding box center [232, 375] width 170 height 3
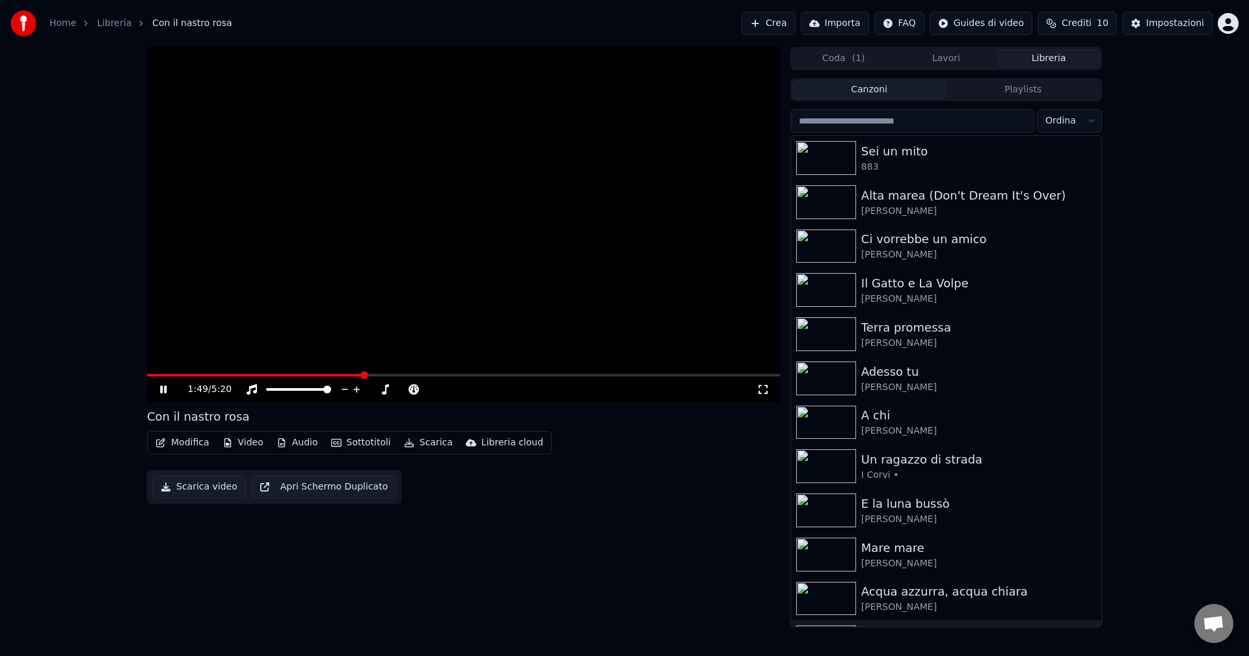
click at [161, 388] on icon at bounding box center [163, 390] width 7 height 8
